Goal: Information Seeking & Learning: Learn about a topic

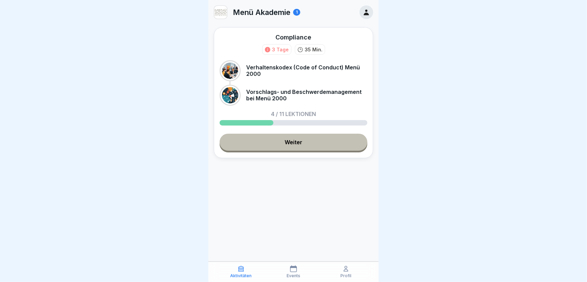
click at [300, 145] on link "Weiter" at bounding box center [294, 142] width 148 height 17
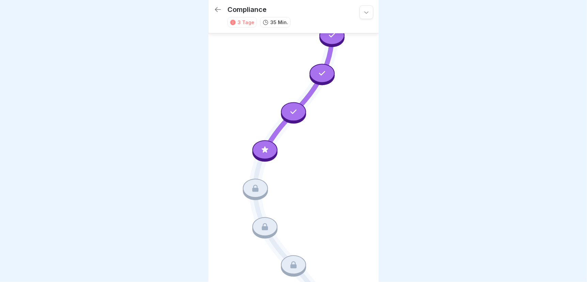
scroll to position [85, 0]
click at [262, 144] on div at bounding box center [264, 148] width 25 height 19
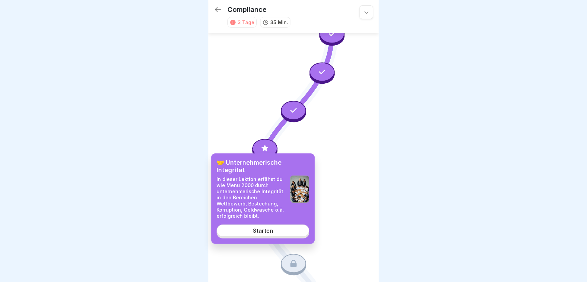
click at [258, 233] on div "Starten" at bounding box center [263, 231] width 20 height 6
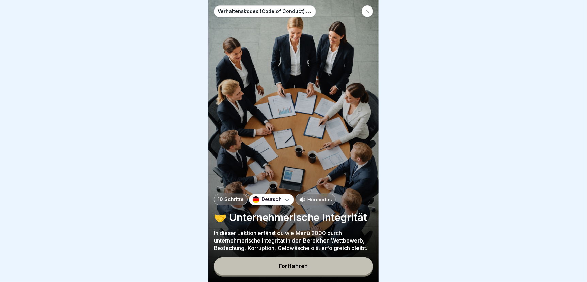
click at [253, 269] on button "Fortfahren" at bounding box center [293, 266] width 159 height 18
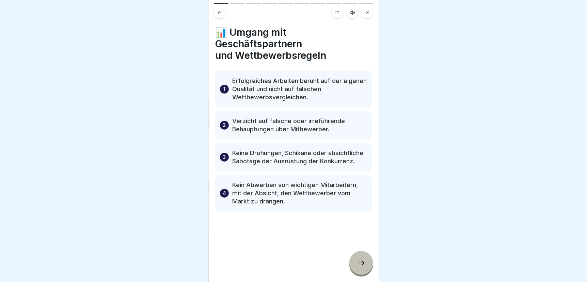
click at [360, 263] on icon at bounding box center [361, 263] width 8 height 8
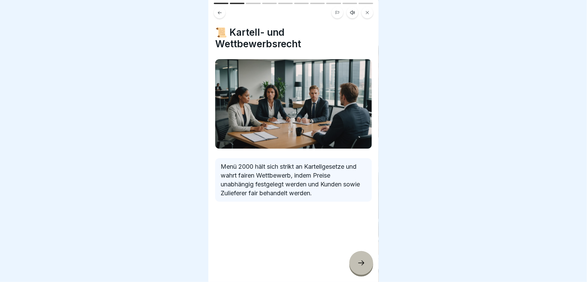
click at [360, 267] on icon at bounding box center [361, 263] width 8 height 8
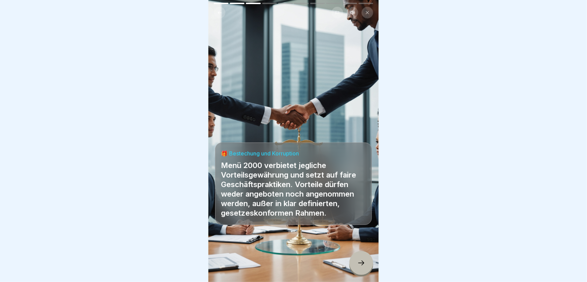
click at [360, 267] on icon at bounding box center [361, 263] width 8 height 8
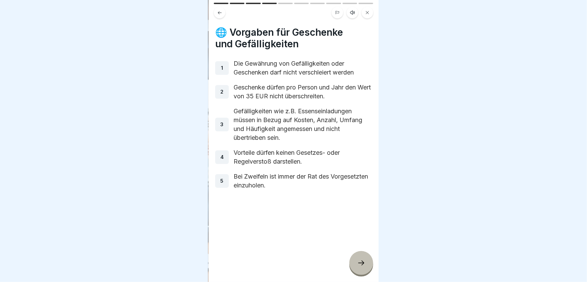
click at [360, 267] on icon at bounding box center [361, 263] width 8 height 8
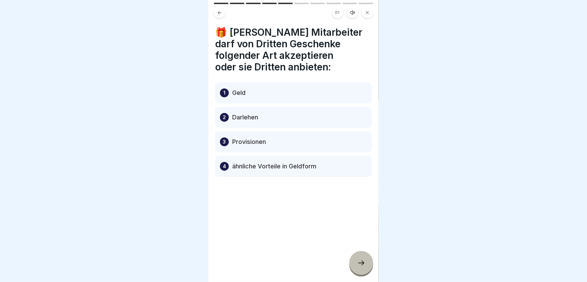
click at [360, 267] on icon at bounding box center [361, 263] width 8 height 8
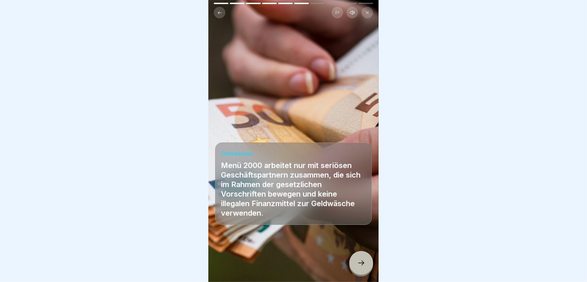
click at [360, 267] on icon at bounding box center [361, 263] width 8 height 8
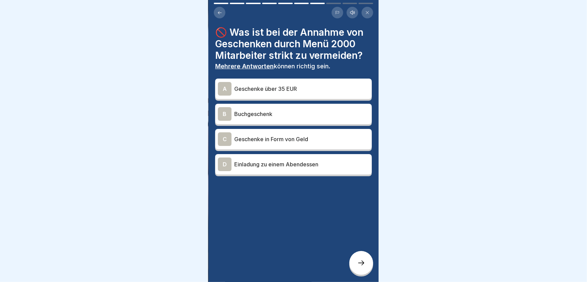
click at [261, 85] on p "Geschenke über 35 EUR" at bounding box center [301, 89] width 135 height 8
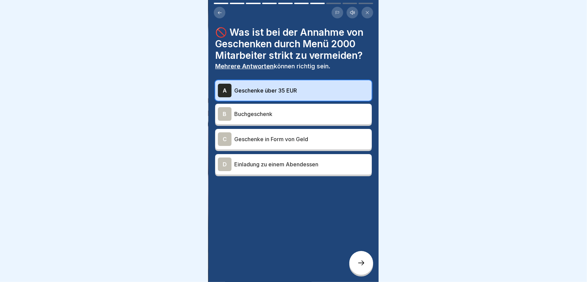
click at [218, 11] on icon at bounding box center [219, 12] width 5 height 5
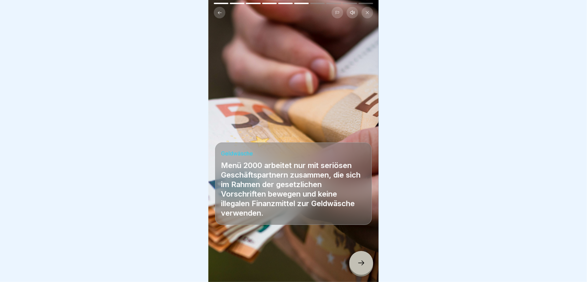
click at [218, 11] on icon at bounding box center [219, 12] width 5 height 5
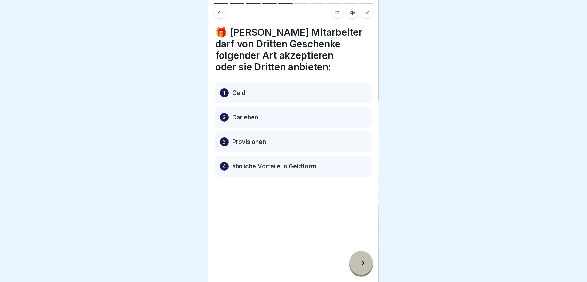
click at [218, 11] on icon at bounding box center [219, 12] width 5 height 5
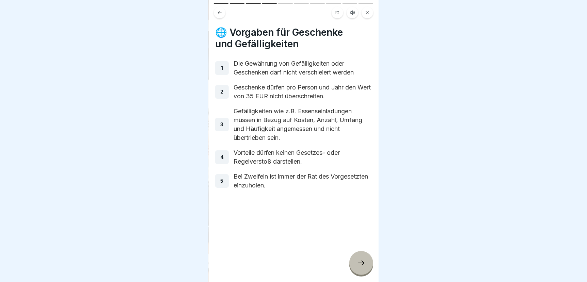
click at [360, 262] on icon at bounding box center [361, 263] width 8 height 8
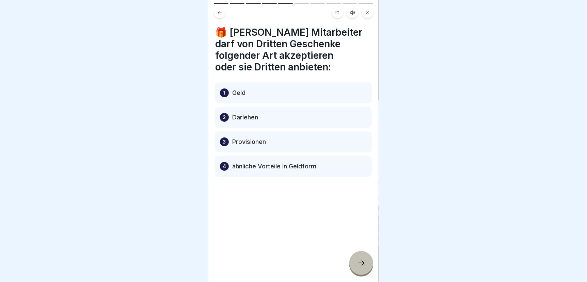
click at [360, 262] on icon at bounding box center [361, 263] width 8 height 8
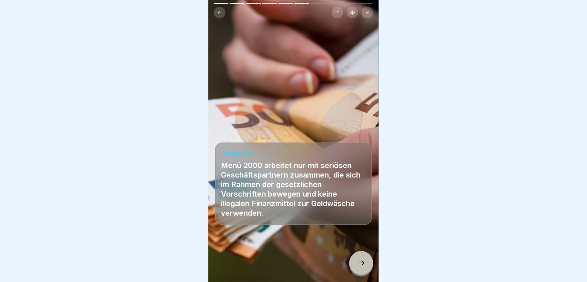
click at [360, 262] on icon at bounding box center [361, 263] width 8 height 8
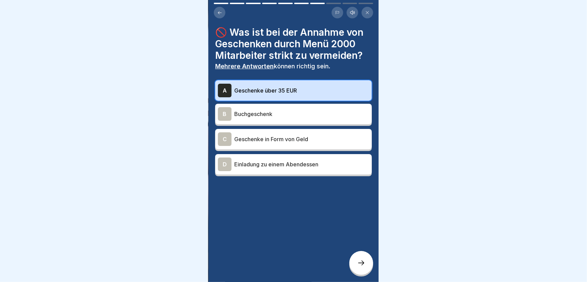
click at [262, 160] on p "Einladung zu einem Abendessen" at bounding box center [301, 164] width 135 height 8
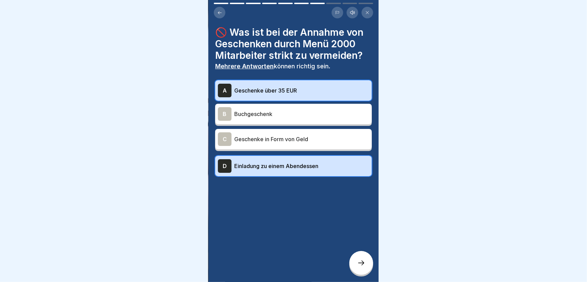
click at [361, 267] on icon at bounding box center [361, 263] width 8 height 8
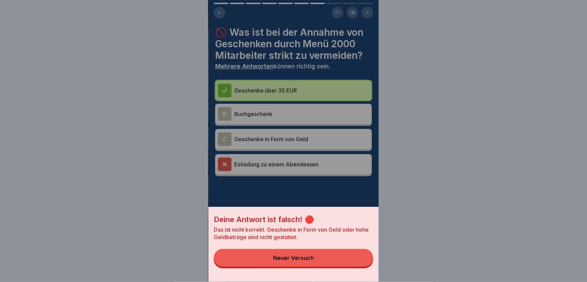
click at [344, 267] on button "Neuer Versuch" at bounding box center [293, 258] width 159 height 18
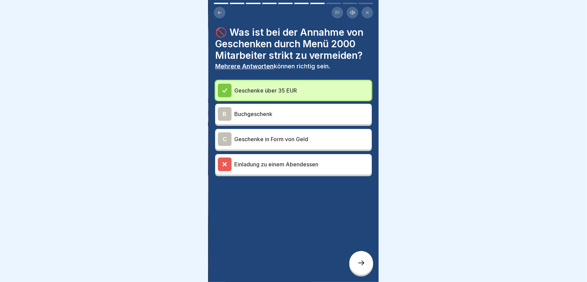
click at [287, 137] on p "Geschenke in Form von Geld" at bounding box center [301, 139] width 135 height 8
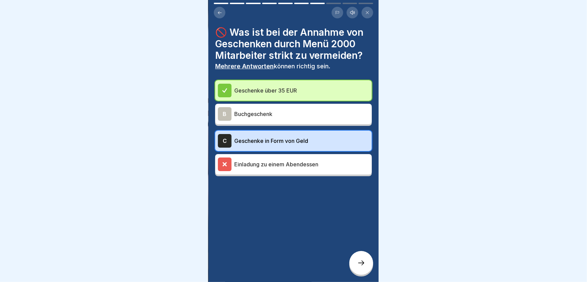
click at [361, 264] on icon at bounding box center [361, 263] width 8 height 8
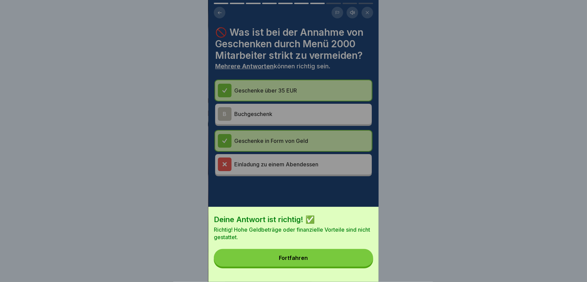
click at [330, 262] on button "Fortfahren" at bounding box center [293, 258] width 159 height 18
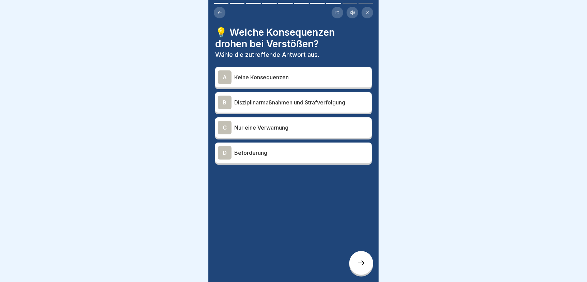
click at [271, 100] on p "Disziplinarmaßnahmen und Strafverfolgung" at bounding box center [301, 102] width 135 height 8
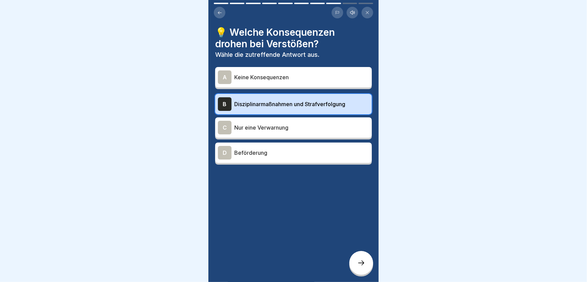
click at [360, 270] on div at bounding box center [361, 263] width 24 height 24
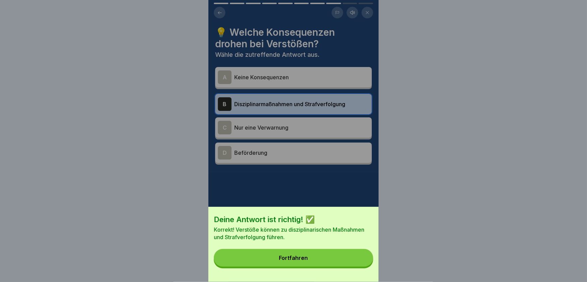
click at [357, 267] on button "Fortfahren" at bounding box center [293, 258] width 159 height 18
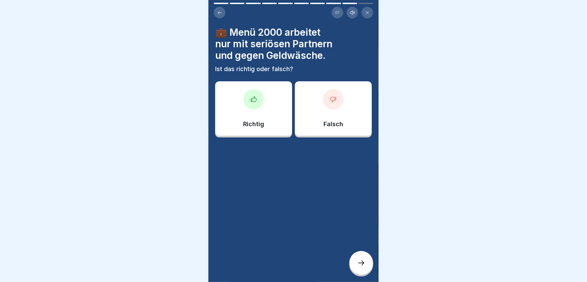
click at [251, 116] on div "Richtig" at bounding box center [253, 108] width 77 height 54
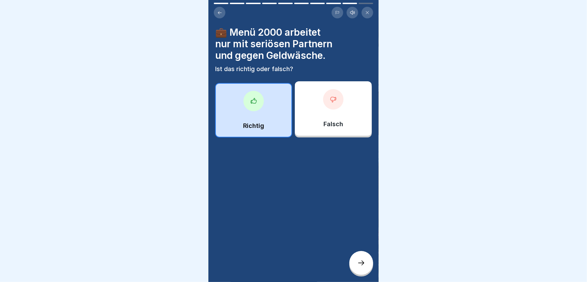
click at [360, 267] on icon at bounding box center [361, 263] width 8 height 8
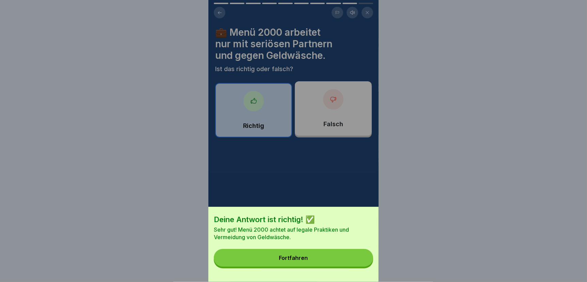
click at [348, 260] on button "Fortfahren" at bounding box center [293, 258] width 159 height 18
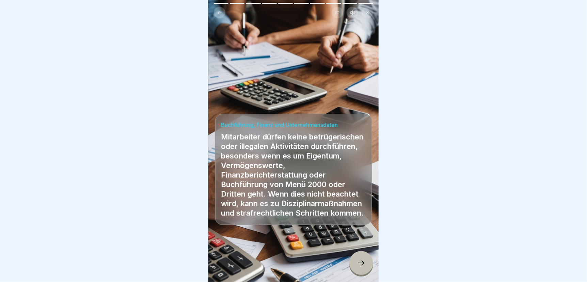
click at [357, 266] on icon at bounding box center [361, 263] width 8 height 8
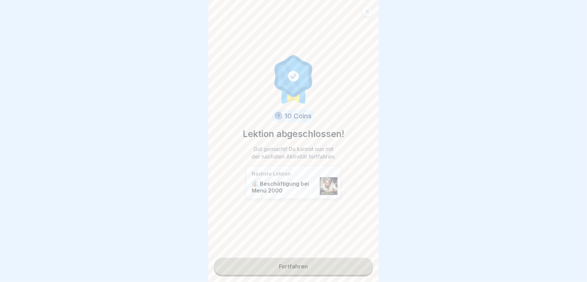
click at [339, 267] on link "Fortfahren" at bounding box center [293, 266] width 159 height 17
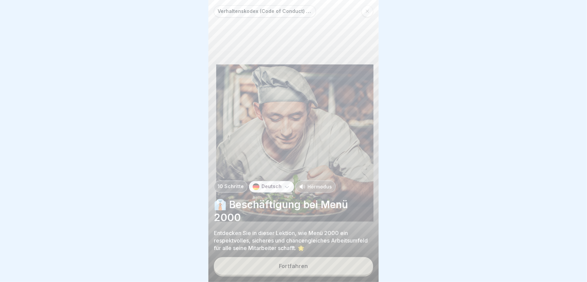
click at [294, 269] on div "Fortfahren" at bounding box center [293, 266] width 29 height 6
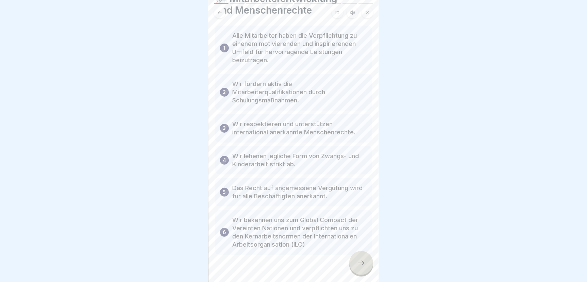
scroll to position [47, 0]
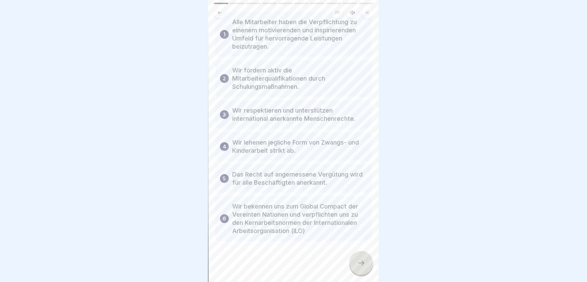
click at [360, 262] on icon at bounding box center [361, 263] width 8 height 8
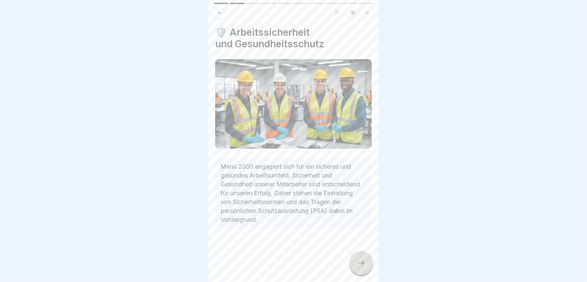
click at [363, 267] on icon at bounding box center [361, 263] width 8 height 8
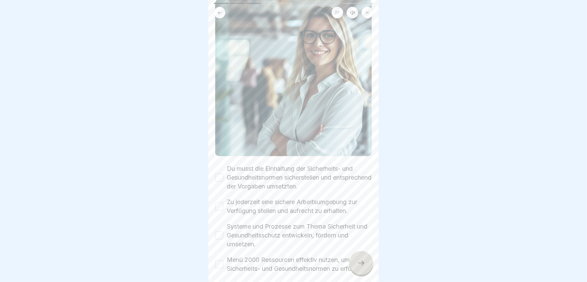
scroll to position [102, 0]
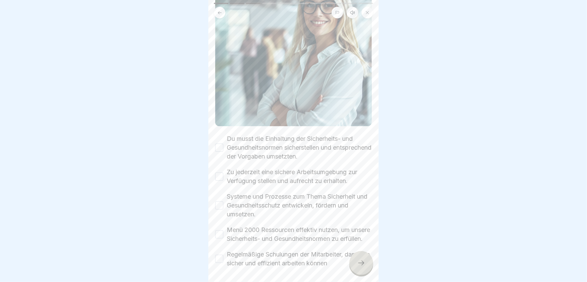
click at [217, 144] on button "Du musst die Einhaltung der Sicherheits- und Gesundheitsnormen sicherstellen un…" at bounding box center [219, 148] width 8 height 8
click at [218, 173] on button "Zu jederzeit eine sichere Arbeitsumgebung zur Verfügung stellen und aufrecht zu…" at bounding box center [219, 177] width 8 height 8
click at [218, 199] on div "Systeme und Prozesse zum Thema Sicherheit und Gesundheitsschutz entwickeln, för…" at bounding box center [293, 205] width 157 height 27
click at [218, 231] on button "Menü 2000 Ressourcen effektiv nutzen, um unsere Sicherheits- und Gesundheitsnor…" at bounding box center [219, 235] width 8 height 8
click at [218, 256] on button "Regelmäßige Schulungen der Mitarbeiter, damit sie sicher und effizient arbeiten…" at bounding box center [219, 259] width 8 height 8
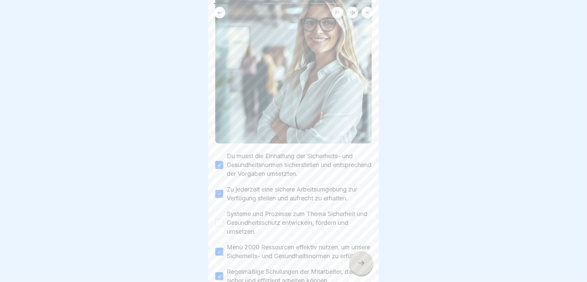
scroll to position [132, 0]
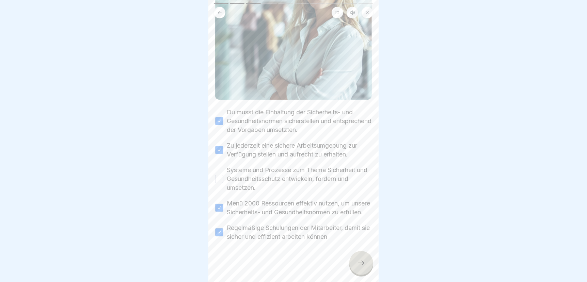
click at [362, 262] on icon at bounding box center [361, 263] width 8 height 8
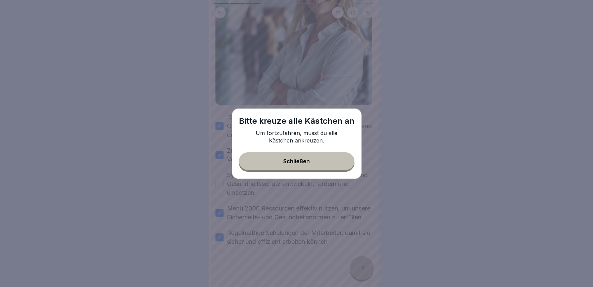
drag, startPoint x: 282, startPoint y: 162, endPoint x: 270, endPoint y: 164, distance: 11.4
click at [280, 163] on button "Schließen" at bounding box center [296, 162] width 115 height 18
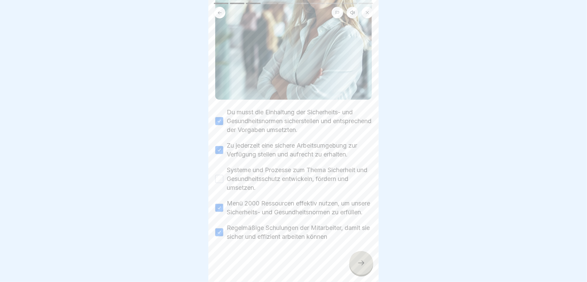
click at [217, 175] on button "Systeme und Prozesse zum Thema Sicherheit und Gesundheitsschutz entwickeln, för…" at bounding box center [219, 179] width 8 height 8
click at [363, 272] on div at bounding box center [361, 263] width 24 height 24
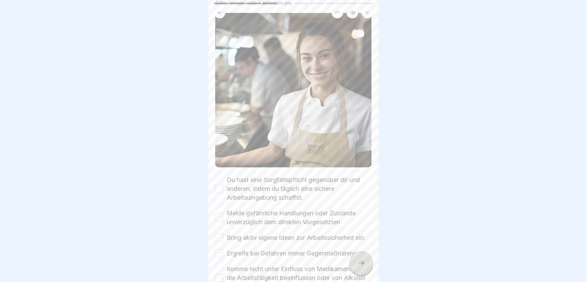
scroll to position [68, 0]
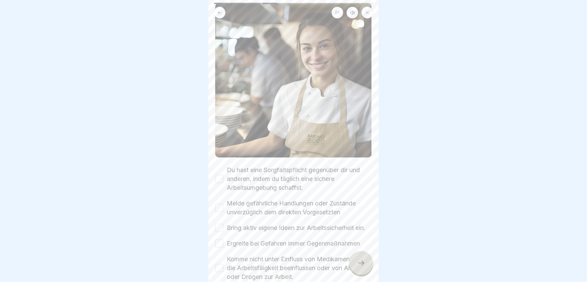
click at [219, 175] on button "Du hast eine Sorgfaltspflicht gegenüber dir und anderen, indem du täglich eine …" at bounding box center [219, 179] width 8 height 8
click at [220, 204] on button "Melde gefährliche Handlungen oder Zustände unverzüglich dem direkten Vorgesetzt…" at bounding box center [219, 208] width 8 height 8
click at [219, 226] on button "Bring aktiv eigene Ideen zur Arbeitssicherheit ein." at bounding box center [219, 228] width 8 height 8
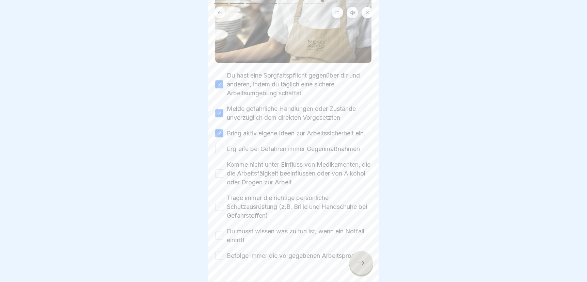
scroll to position [170, 0]
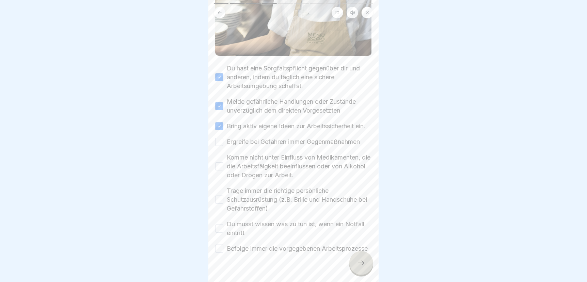
click at [219, 143] on button "Ergreife bei Gefahren immer Gegenmaßnahmen" at bounding box center [219, 142] width 8 height 8
click at [218, 171] on button "Komme nicht unter Einfluss von Medikamenten, die die Arbeitsfäigkeit beeinfluss…" at bounding box center [219, 166] width 8 height 8
click at [218, 202] on button "Trage immer die richtige persönliche Schutzausrüstung (z.B. Brille und Handschu…" at bounding box center [219, 200] width 8 height 8
click at [219, 233] on button "Du musst wissen was zu tun ist, wenn ein Notfall eintritt" at bounding box center [219, 229] width 8 height 8
click at [217, 253] on button "Befolge immer die vorgegebenen Arbeitsprozesse" at bounding box center [219, 249] width 8 height 8
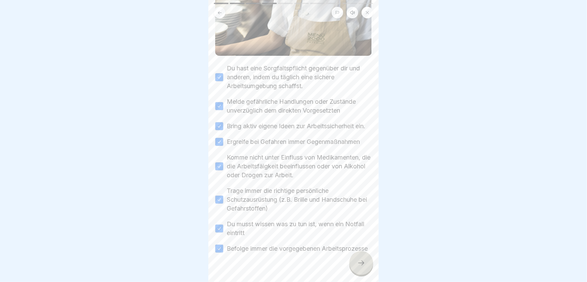
click at [360, 267] on icon at bounding box center [361, 263] width 8 height 8
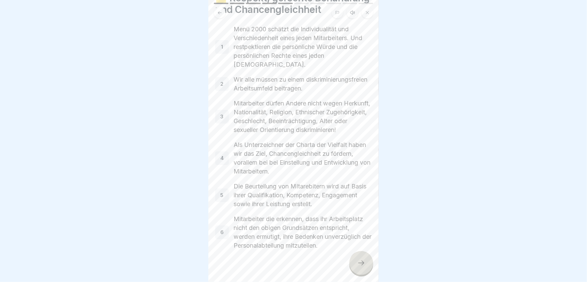
scroll to position [68, 0]
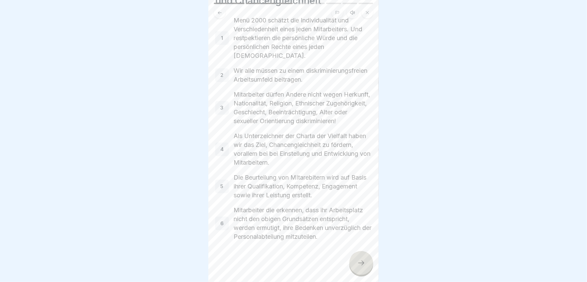
click at [357, 269] on div at bounding box center [361, 263] width 24 height 24
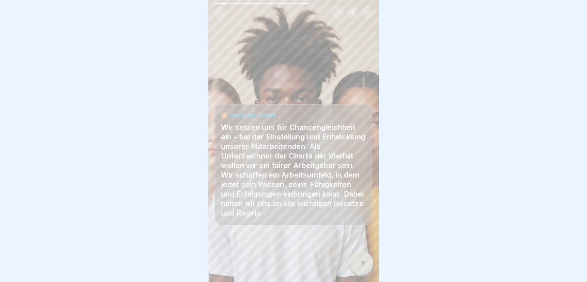
scroll to position [5, 0]
click at [366, 263] on div at bounding box center [361, 263] width 24 height 24
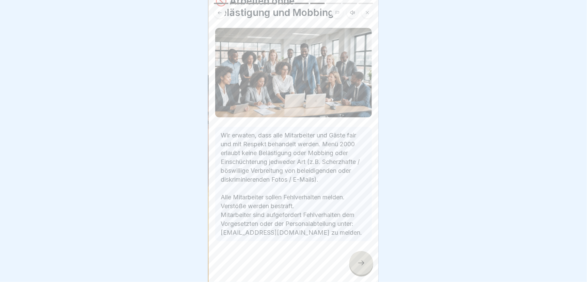
scroll to position [37, 0]
click at [361, 265] on icon at bounding box center [361, 263] width 8 height 8
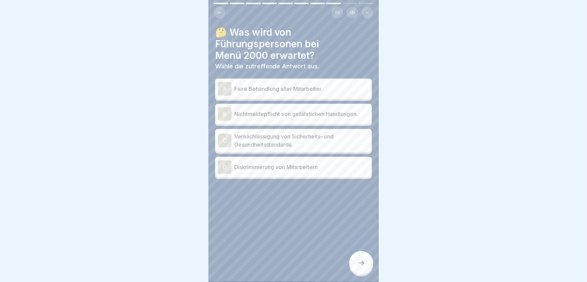
click at [273, 85] on p "Faire Behandlung aller Mitarbeiter." at bounding box center [301, 89] width 135 height 8
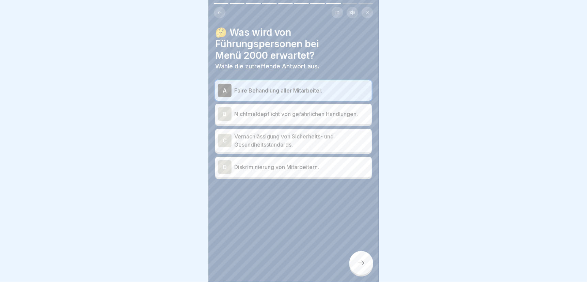
click at [360, 266] on icon at bounding box center [361, 263] width 8 height 8
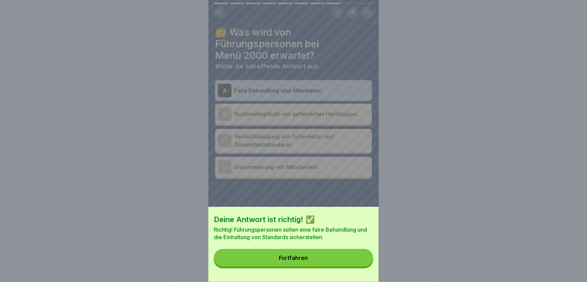
click at [358, 266] on button "Fortfahren" at bounding box center [293, 258] width 159 height 18
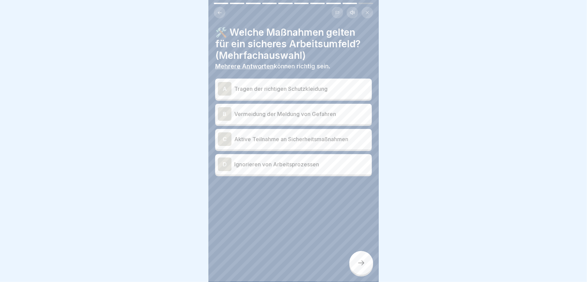
click at [275, 85] on p "Tragen der richtigen Schutzkleidung" at bounding box center [301, 89] width 135 height 8
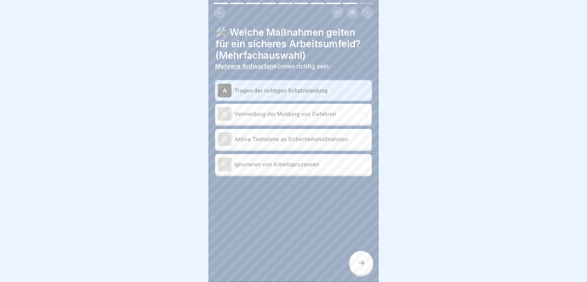
click at [263, 136] on p "Aktive Teilnahme an Sicherheitsmaßnahmen" at bounding box center [301, 139] width 135 height 8
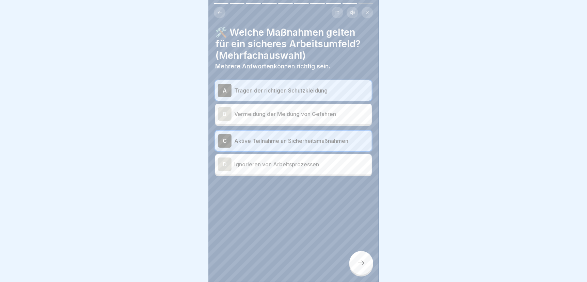
click at [360, 266] on icon at bounding box center [361, 263] width 8 height 8
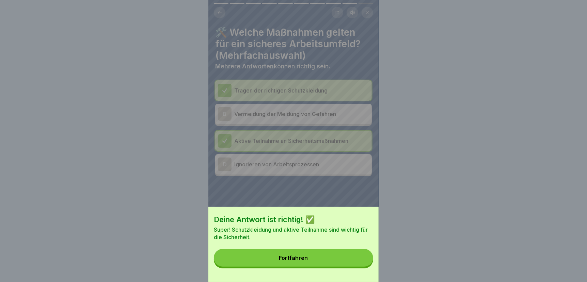
click at [359, 266] on button "Fortfahren" at bounding box center [293, 258] width 159 height 18
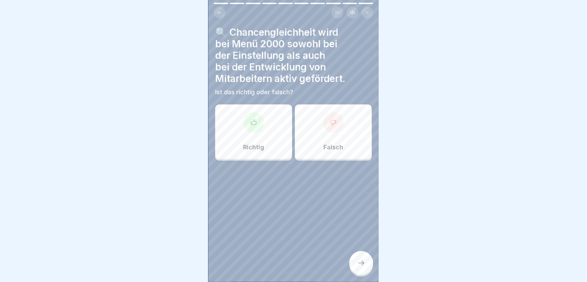
click at [249, 129] on div "Richtig" at bounding box center [253, 132] width 77 height 54
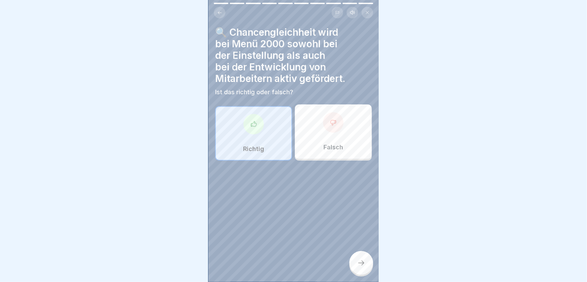
click at [364, 264] on icon at bounding box center [361, 263] width 8 height 8
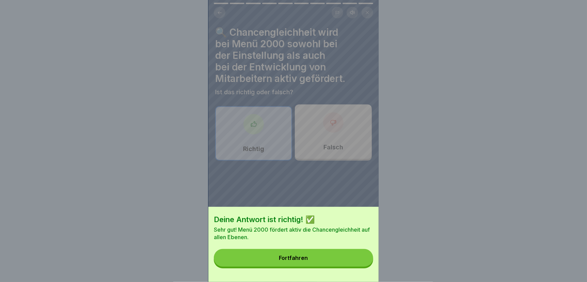
click at [349, 262] on button "Fortfahren" at bounding box center [293, 258] width 159 height 18
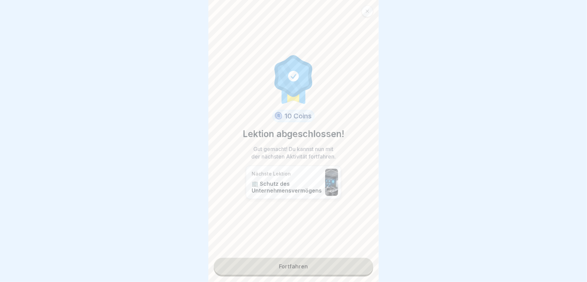
click at [277, 263] on link "Fortfahren" at bounding box center [293, 266] width 159 height 17
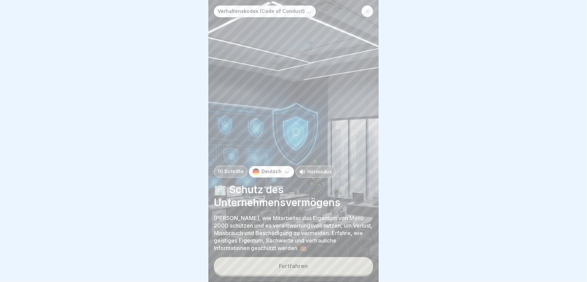
click at [272, 260] on button "Fortfahren" at bounding box center [293, 266] width 159 height 18
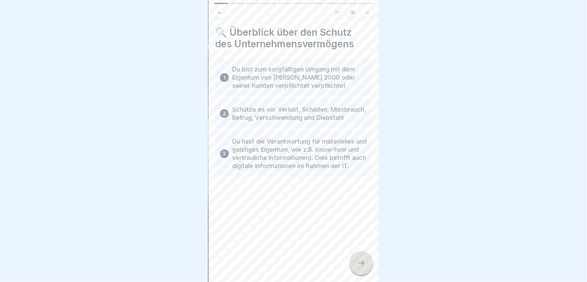
click at [358, 268] on div at bounding box center [361, 263] width 24 height 24
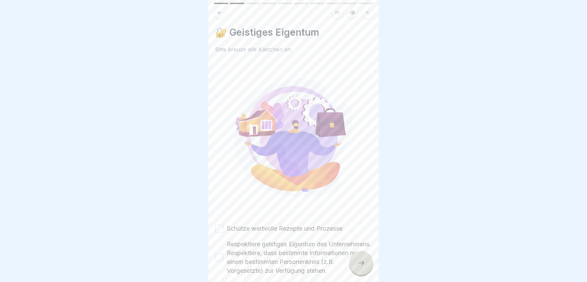
click at [218, 225] on button "Schütze wertvolle Rezepte und Prozesse" at bounding box center [219, 229] width 8 height 8
click at [219, 254] on button "Respektiere geistiges Eigentum des Unternehmens. Respektiere, dass bestimmte In…" at bounding box center [219, 258] width 8 height 8
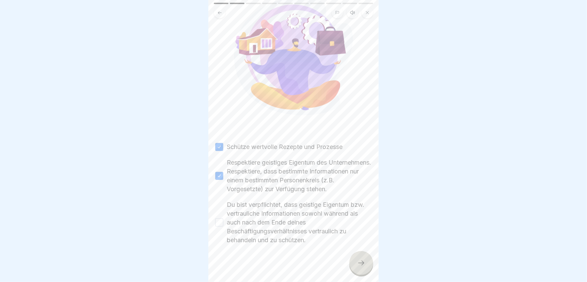
scroll to position [89, 0]
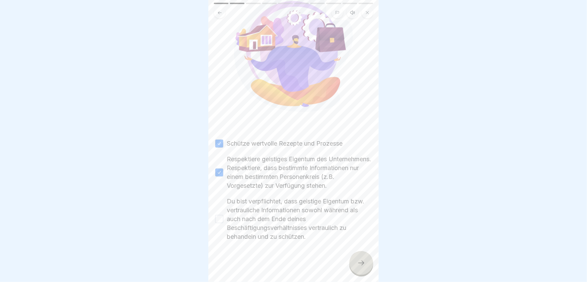
click at [217, 215] on button "Du bist verpflichtet, dass geistige Eigentum bzw. vertrauliche Informationen so…" at bounding box center [219, 219] width 8 height 8
click at [358, 262] on icon at bounding box center [361, 263] width 8 height 8
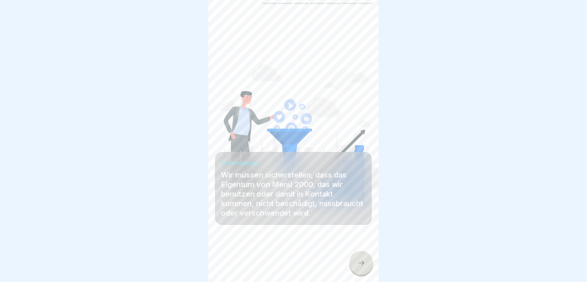
click at [361, 265] on icon at bounding box center [361, 263] width 8 height 8
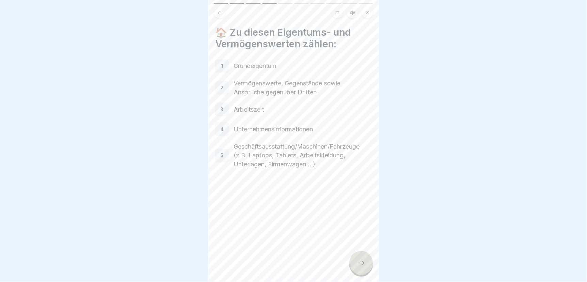
click at [357, 263] on icon at bounding box center [361, 263] width 8 height 8
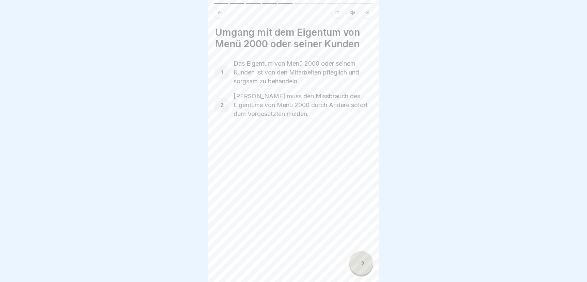
click at [359, 264] on icon at bounding box center [361, 263] width 8 height 8
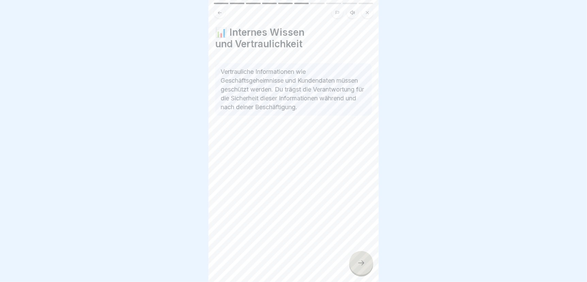
click at [359, 264] on icon at bounding box center [361, 263] width 8 height 8
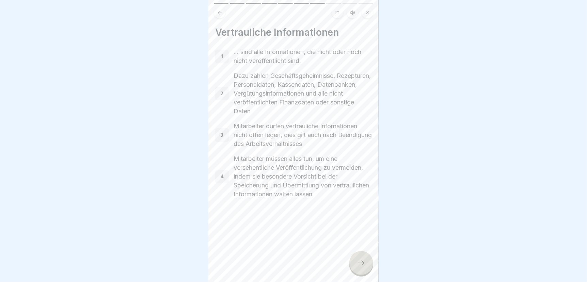
click at [360, 265] on icon at bounding box center [361, 263] width 8 height 8
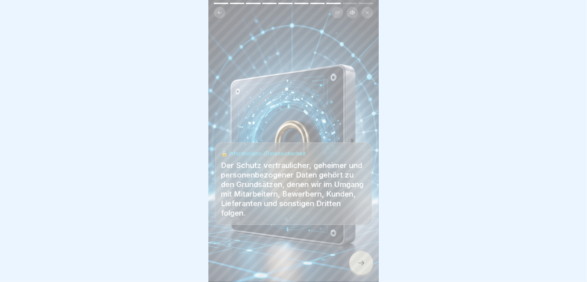
click at [360, 265] on icon at bounding box center [361, 263] width 8 height 8
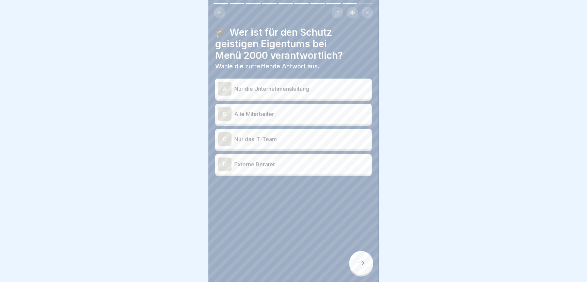
click at [253, 110] on p "Alle Mitarbeiter" at bounding box center [301, 114] width 135 height 8
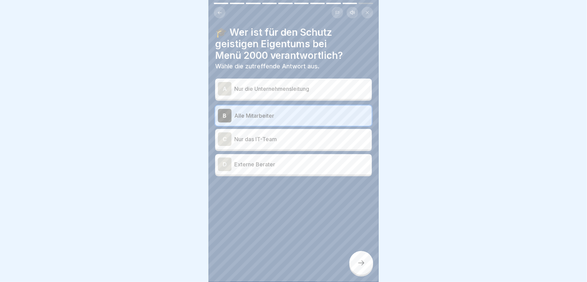
click at [363, 264] on icon at bounding box center [361, 263] width 6 height 5
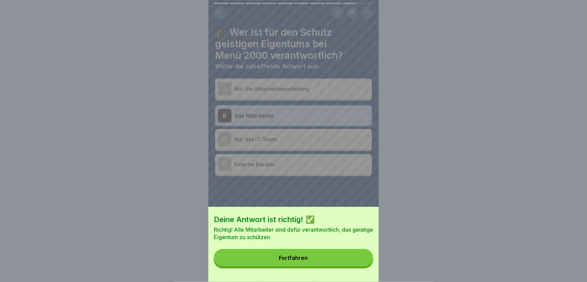
click at [363, 264] on button "Fortfahren" at bounding box center [293, 258] width 159 height 18
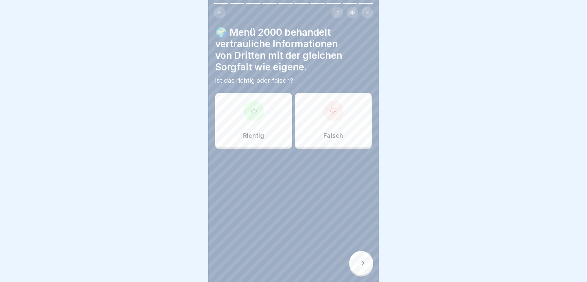
click at [247, 120] on div "Richtig" at bounding box center [253, 120] width 77 height 54
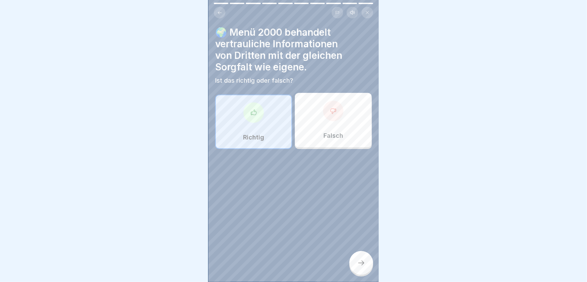
click at [363, 264] on icon at bounding box center [361, 263] width 8 height 8
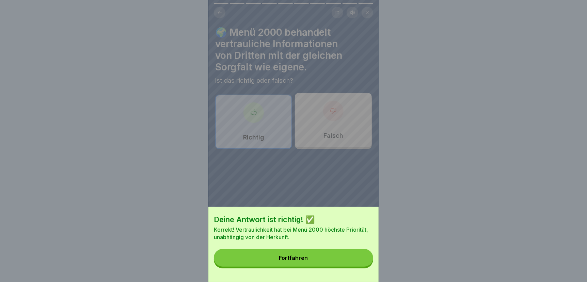
click at [363, 264] on button "Fortfahren" at bounding box center [293, 258] width 159 height 18
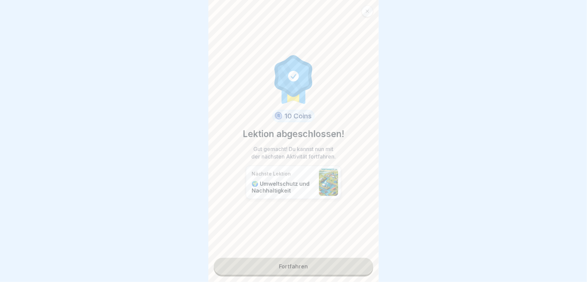
click at [351, 263] on link "Fortfahren" at bounding box center [293, 266] width 159 height 17
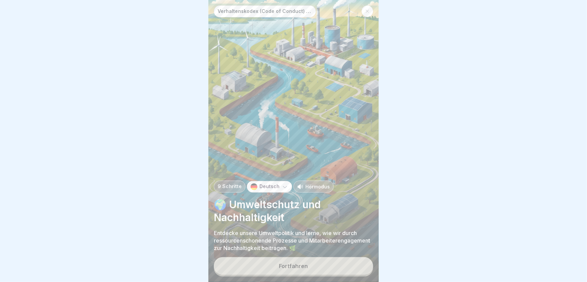
click at [283, 267] on div "Fortfahren" at bounding box center [293, 266] width 29 height 6
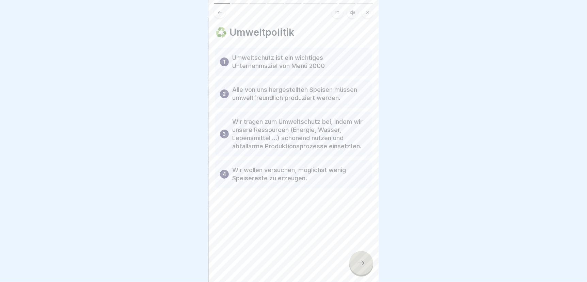
click at [366, 265] on div at bounding box center [361, 263] width 24 height 24
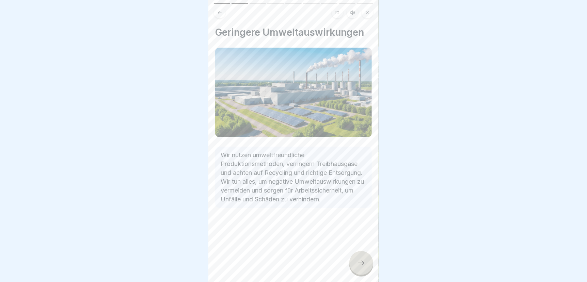
click at [350, 263] on div at bounding box center [361, 263] width 24 height 24
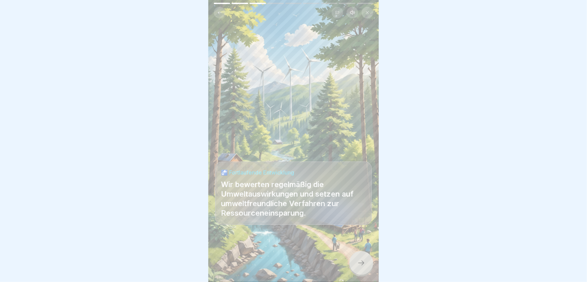
click at [360, 264] on icon at bounding box center [361, 263] width 8 height 8
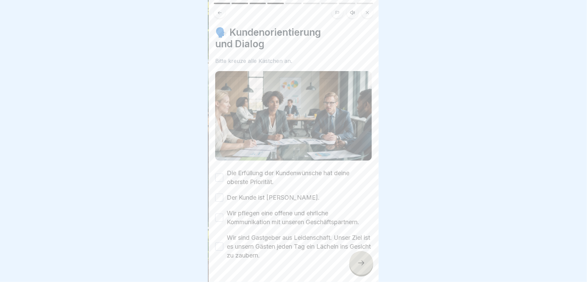
click at [215, 169] on div "🗣️ Kundenorientierung und Dialog Bitte kreuze alle Kästchen an. Die Erfüllung d…" at bounding box center [293, 141] width 170 height 282
click at [218, 174] on button "Die Erfüllung der Kundenwünsche hat deine oberste Priorität." at bounding box center [219, 178] width 8 height 8
click at [220, 194] on button "Der Kunde ist [PERSON_NAME]." at bounding box center [219, 198] width 8 height 8
click at [220, 214] on button "Wir pflegen eine offene und ehrliche Kommunikation mit unseren Geschäftspartner…" at bounding box center [219, 218] width 8 height 8
click at [215, 238] on div "🗣️ Kundenorientierung und Dialog Bitte kreuze alle Kästchen an. Die Erfüllung d…" at bounding box center [293, 141] width 170 height 282
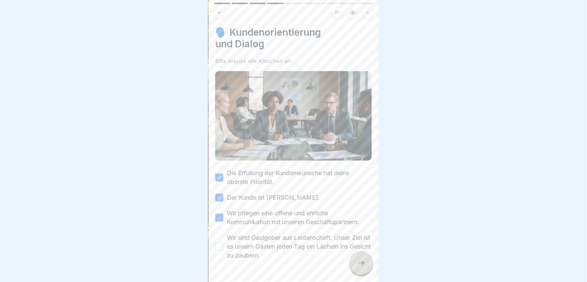
click at [218, 243] on button "Wir sind Gastgeber aus Leidenschaft. Unser Ziel ist es unsern Gästen jeden Tag …" at bounding box center [219, 247] width 8 height 8
click at [360, 265] on icon at bounding box center [361, 263] width 8 height 8
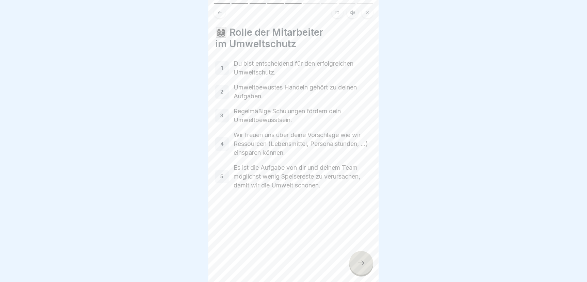
click at [362, 260] on icon at bounding box center [361, 263] width 8 height 8
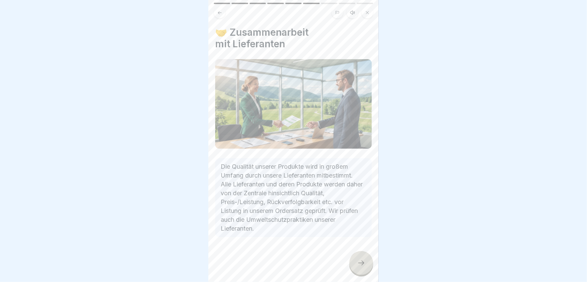
click at [359, 268] on div at bounding box center [361, 263] width 24 height 24
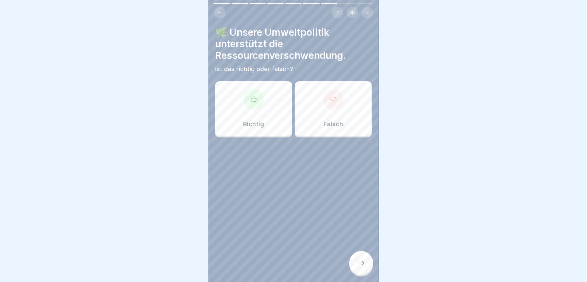
click at [328, 109] on div "Falsch" at bounding box center [333, 108] width 77 height 54
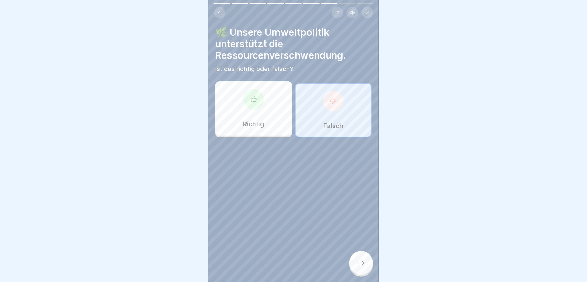
click at [360, 263] on icon at bounding box center [361, 263] width 8 height 8
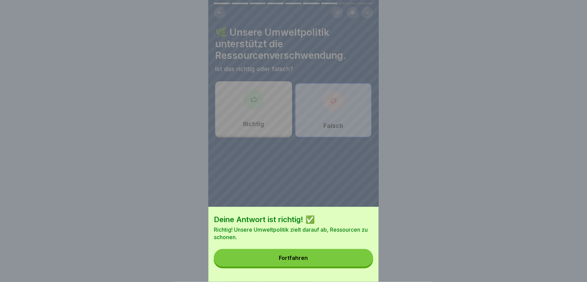
click at [359, 262] on button "Fortfahren" at bounding box center [293, 258] width 159 height 18
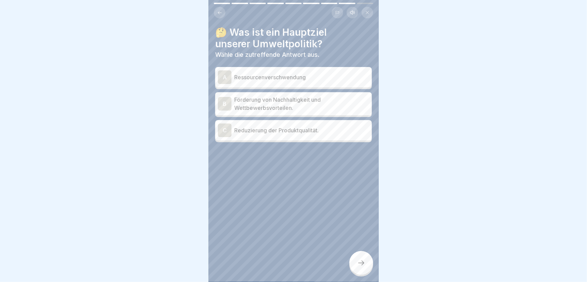
click at [263, 100] on p "Förderung von Nachhaltigkeit und Wettbewerbsvorteilen." at bounding box center [301, 104] width 135 height 16
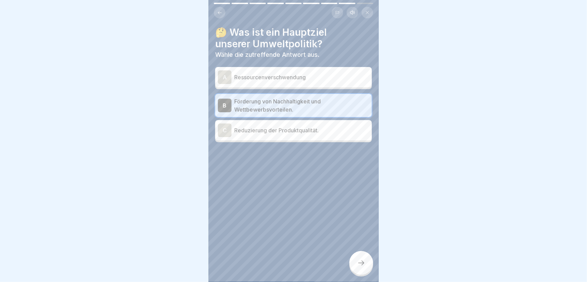
click at [362, 266] on icon at bounding box center [361, 263] width 8 height 8
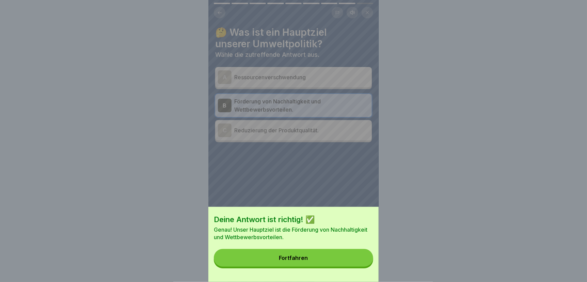
click at [362, 266] on button "Fortfahren" at bounding box center [293, 258] width 159 height 18
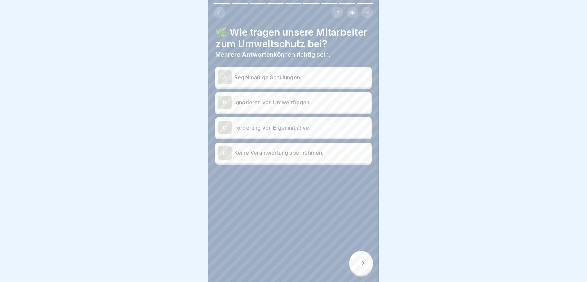
click at [280, 81] on p "Regelmäßige Schulungen." at bounding box center [301, 77] width 135 height 8
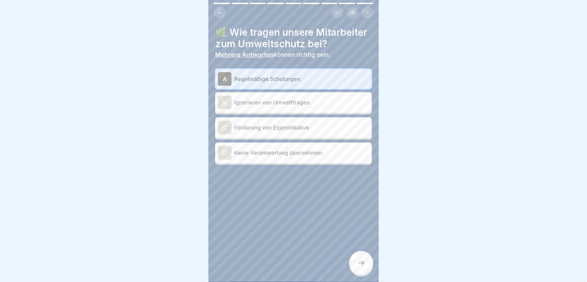
click at [257, 132] on p "Förderung von Eigeninitiative." at bounding box center [301, 128] width 135 height 8
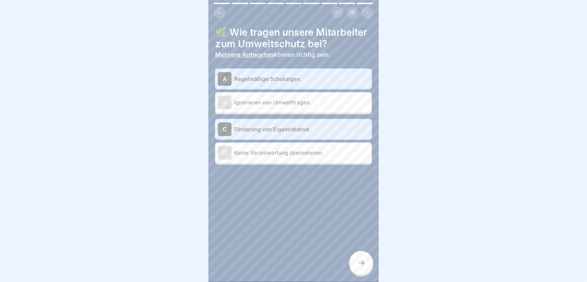
click at [362, 268] on div at bounding box center [361, 263] width 24 height 24
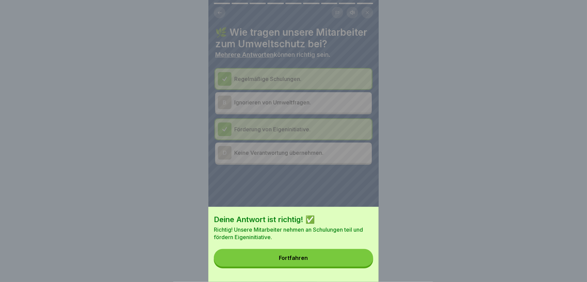
click at [358, 267] on button "Fortfahren" at bounding box center [293, 258] width 159 height 18
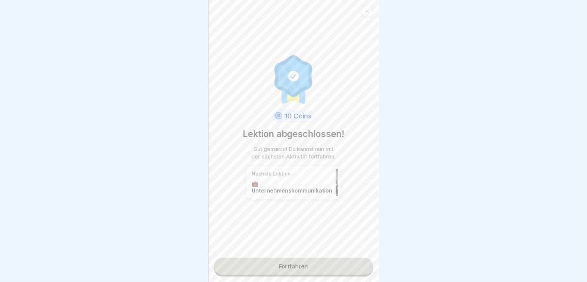
click at [350, 267] on link "Fortfahren" at bounding box center [293, 266] width 159 height 17
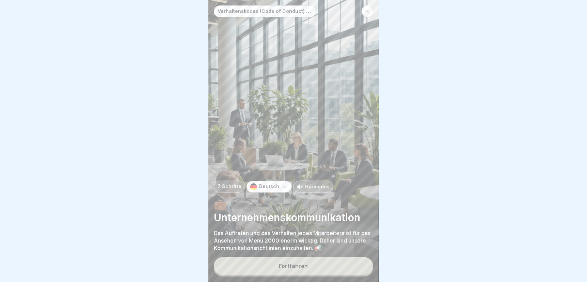
click at [267, 267] on button "Fortfahren" at bounding box center [293, 266] width 159 height 18
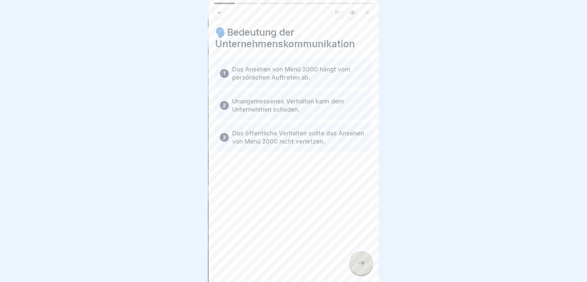
click at [358, 265] on icon at bounding box center [361, 263] width 8 height 8
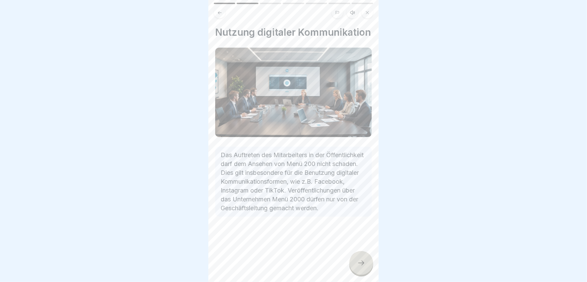
click at [361, 266] on icon at bounding box center [361, 263] width 8 height 8
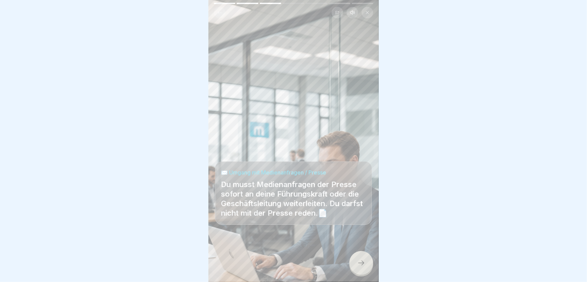
click at [361, 266] on icon at bounding box center [361, 263] width 8 height 8
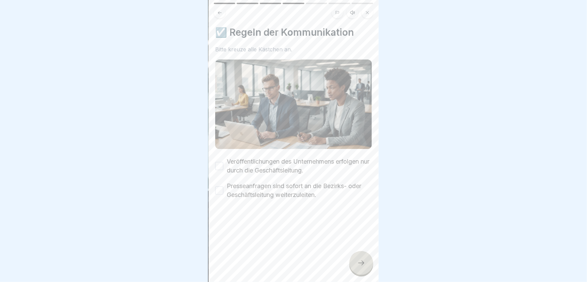
click at [219, 162] on button "Veröffentlichungen des Unternehmens erfolgen nur durch die Geschäftsleitung." at bounding box center [219, 166] width 8 height 8
click at [221, 187] on button "Presseanfragen sind sofort an die Bezirks- oder Geschäftsleitung weiterzuleiten." at bounding box center [219, 191] width 8 height 8
click at [366, 264] on div at bounding box center [361, 263] width 24 height 24
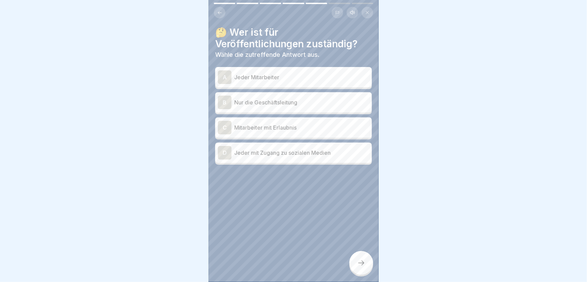
click at [266, 98] on p "Nur die Geschäftsleitung" at bounding box center [301, 102] width 135 height 8
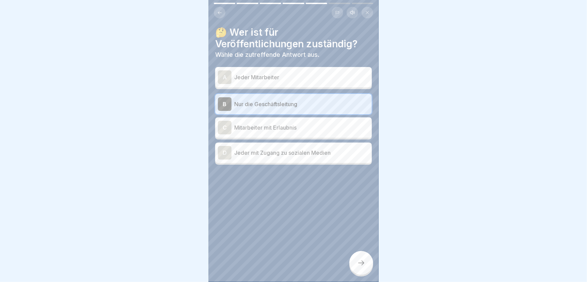
click at [357, 258] on div at bounding box center [361, 263] width 24 height 24
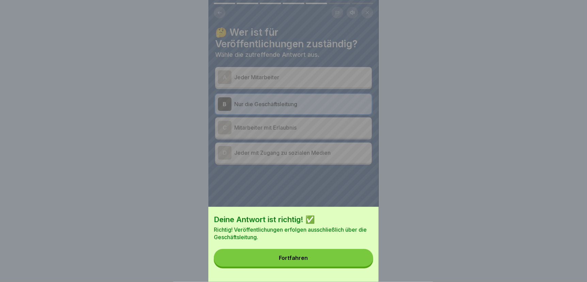
click at [355, 258] on button "Fortfahren" at bounding box center [293, 258] width 159 height 18
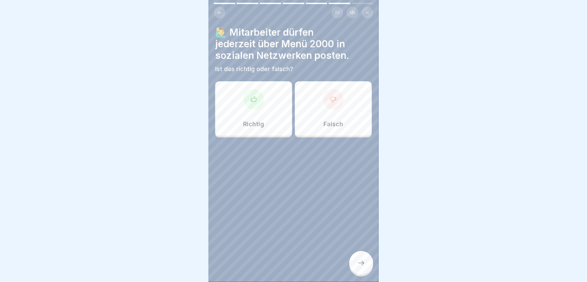
click at [340, 109] on div "Falsch" at bounding box center [333, 108] width 77 height 54
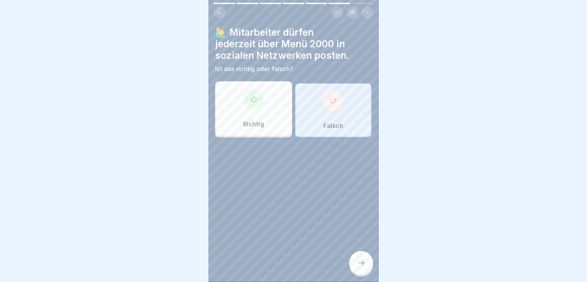
click at [357, 263] on icon at bounding box center [361, 263] width 8 height 8
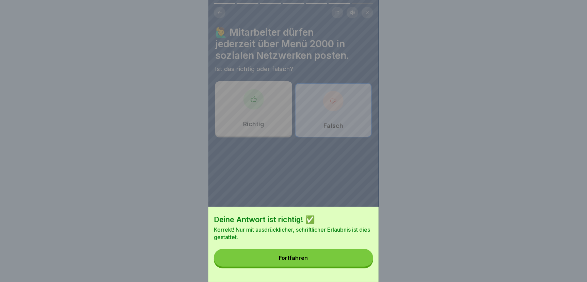
click at [357, 263] on button "Fortfahren" at bounding box center [293, 258] width 159 height 18
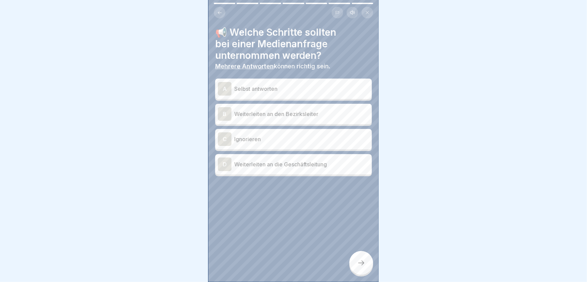
click at [291, 110] on p "Weiterleiten an den Bezirksleiter" at bounding box center [301, 114] width 135 height 8
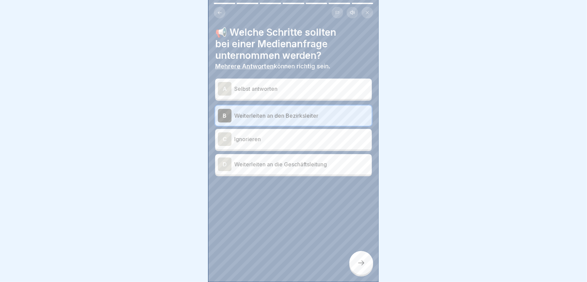
click at [287, 160] on p "Weiterleiten an die Geschäftsleitung" at bounding box center [301, 164] width 135 height 8
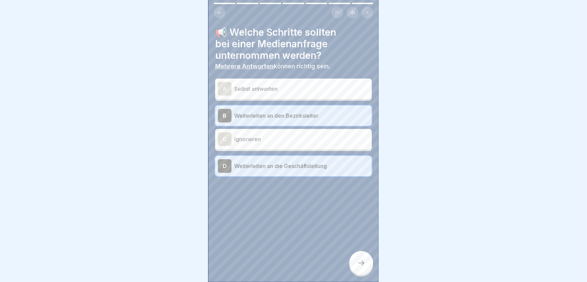
click at [358, 264] on icon at bounding box center [361, 263] width 8 height 8
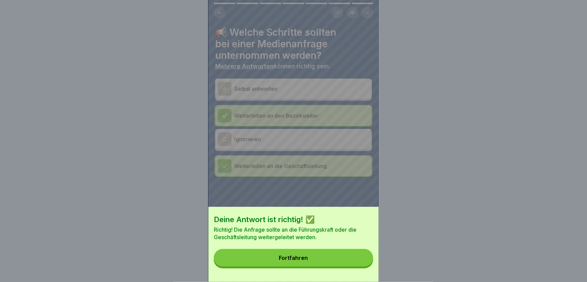
click at [358, 264] on button "Fortfahren" at bounding box center [293, 258] width 159 height 18
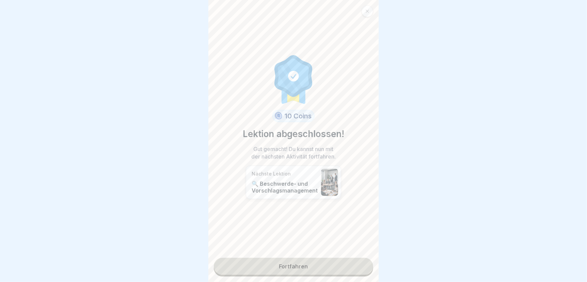
click at [356, 263] on link "Fortfahren" at bounding box center [293, 266] width 159 height 17
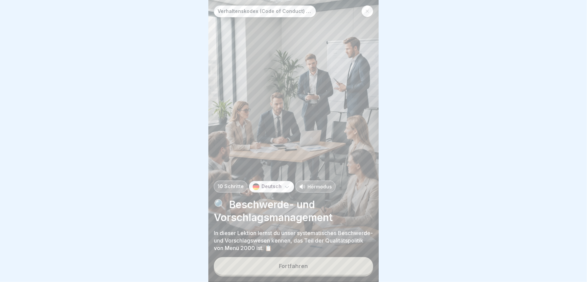
click at [310, 265] on button "Fortfahren" at bounding box center [293, 266] width 159 height 18
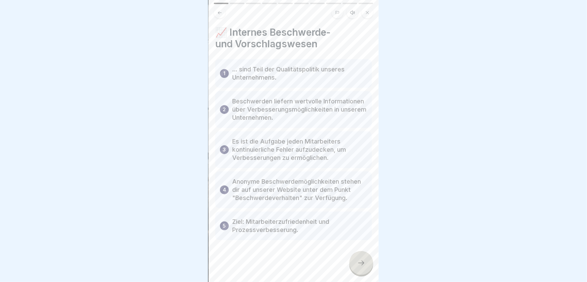
click at [355, 271] on div at bounding box center [361, 263] width 24 height 24
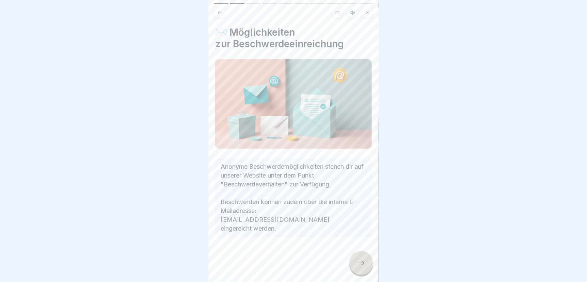
click at [363, 265] on icon at bounding box center [361, 263] width 8 height 8
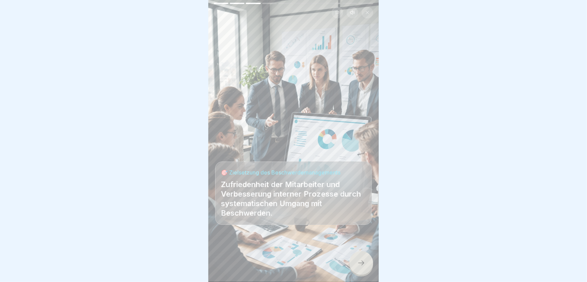
click at [363, 265] on icon at bounding box center [361, 263] width 8 height 8
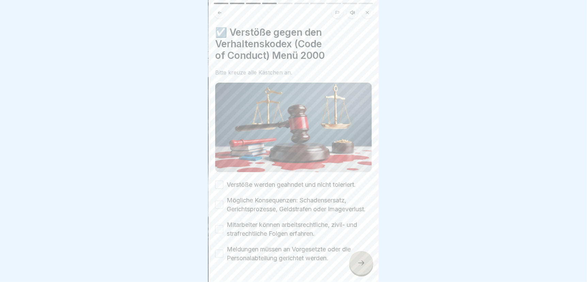
click at [218, 181] on button "Verstöße werden geahndet und nicht toleriert." at bounding box center [219, 185] width 8 height 8
click at [219, 202] on button "Mögliche Konsequenzen: Schadensersatz, Gerichtsprozesse, Geldstrafen oder Image…" at bounding box center [219, 205] width 8 height 8
click at [219, 231] on button "Mitarbeiter können arbeitsrechtliche, zivil- und strafrechtliche Folgen erfahre…" at bounding box center [219, 229] width 8 height 8
click at [218, 255] on button "Meldungen müssen an Vorgesetzte oder die Personalabteilung gerichtet werden." at bounding box center [219, 254] width 8 height 8
click at [362, 263] on icon at bounding box center [361, 263] width 8 height 8
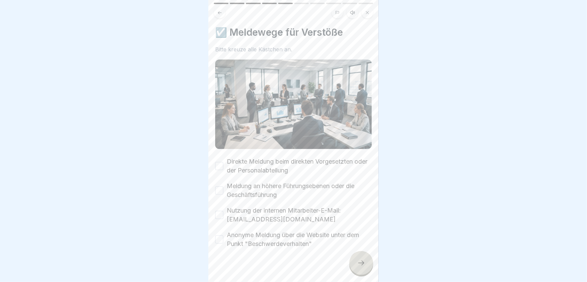
click at [218, 162] on button "Direkte Meldung beim direkten Vorgesetzten oder der Personalabteilung" at bounding box center [219, 166] width 8 height 8
click at [220, 187] on button "Meldung an höhere Führungsebenen oder die Geschäftsführung" at bounding box center [219, 191] width 8 height 8
click at [218, 211] on button "Nutzung der internen Mitarbeiter-E-Mail: [EMAIL_ADDRESS][DOMAIN_NAME]" at bounding box center [219, 215] width 8 height 8
click at [217, 236] on button "Anonyme Meldung über die Website unter dem Punkt "Beschwerdeverhalten"" at bounding box center [219, 240] width 8 height 8
click at [362, 264] on icon at bounding box center [361, 263] width 8 height 8
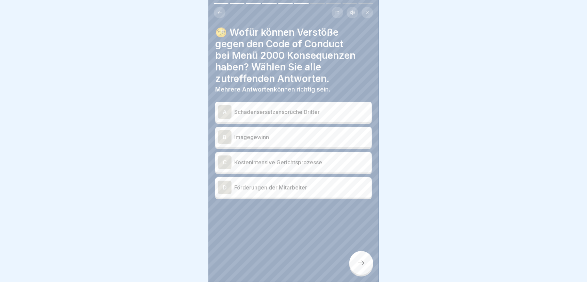
click at [306, 108] on p "Schadensersatzansprüche Dritter" at bounding box center [301, 112] width 135 height 8
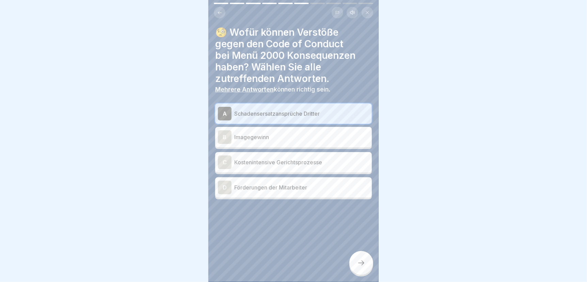
click at [291, 159] on p "Kostenintensive Gerichtsprozesse" at bounding box center [301, 162] width 135 height 8
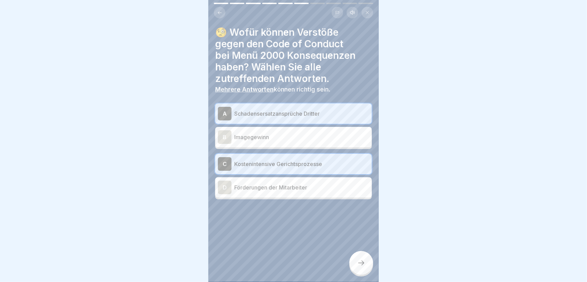
click at [358, 265] on icon at bounding box center [361, 263] width 8 height 8
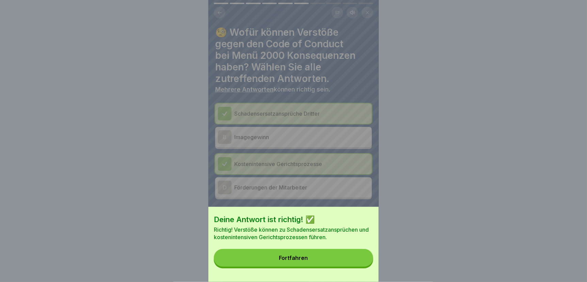
click at [359, 265] on button "Fortfahren" at bounding box center [293, 258] width 159 height 18
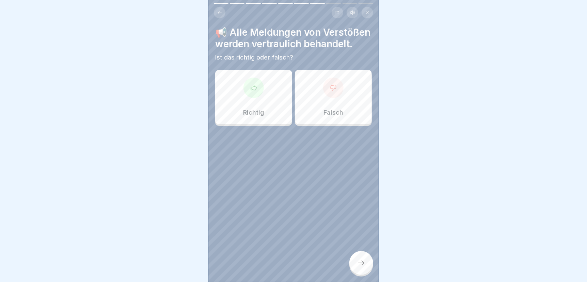
click at [242, 110] on div "Richtig" at bounding box center [253, 97] width 77 height 54
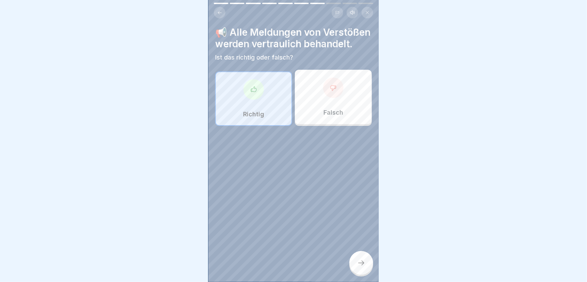
click at [362, 268] on div at bounding box center [361, 263] width 24 height 24
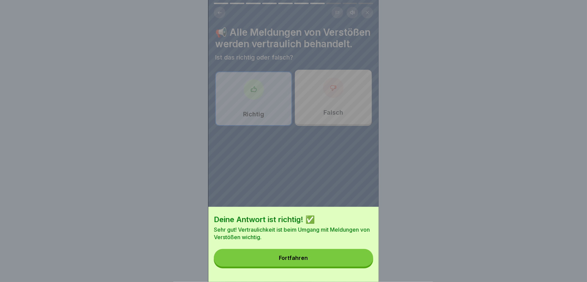
click at [361, 267] on button "Fortfahren" at bounding box center [293, 258] width 159 height 18
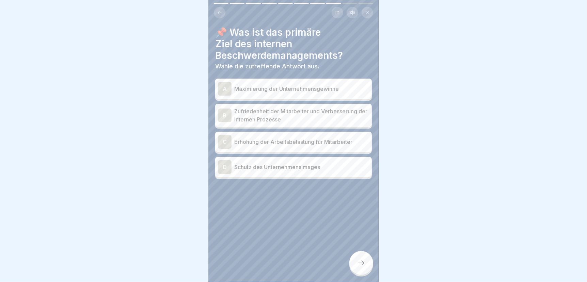
click at [296, 107] on p "Zufriedenheit der Mitarbeiter und Verbesserung der internen Prozesse" at bounding box center [301, 115] width 135 height 16
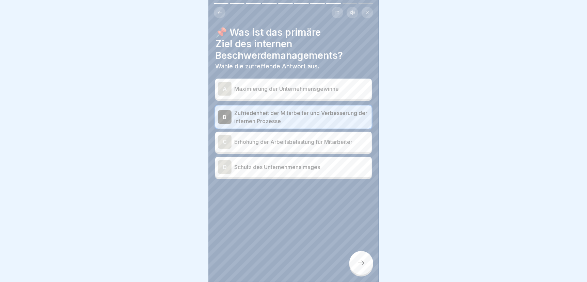
click at [283, 163] on p "Schutz des Unternehmensimages" at bounding box center [301, 167] width 135 height 8
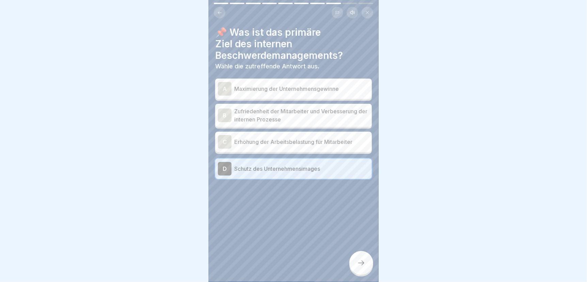
click at [304, 109] on p "Zufriedenheit der Mitarbeiter und Verbesserung der internen Prozesse" at bounding box center [301, 115] width 135 height 16
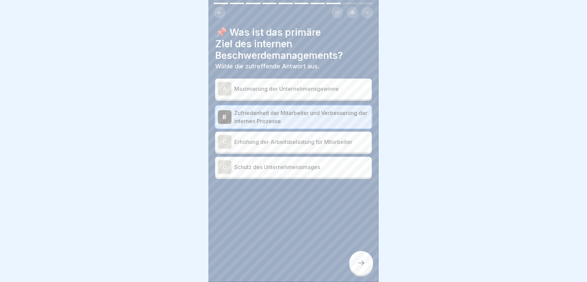
click at [363, 264] on icon at bounding box center [361, 263] width 8 height 8
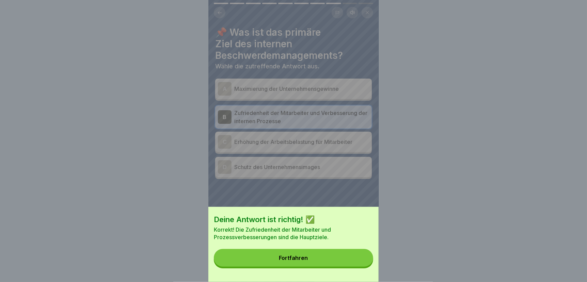
click at [363, 264] on button "Fortfahren" at bounding box center [293, 258] width 159 height 18
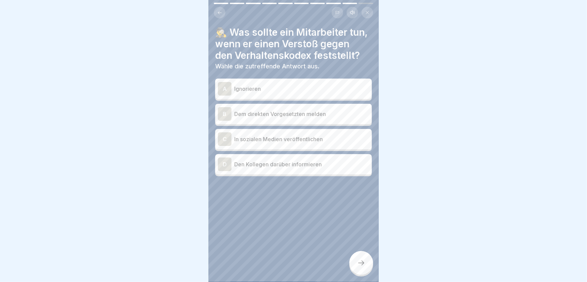
click at [290, 117] on p "Dem direkten Vorgesetzten melden" at bounding box center [301, 114] width 135 height 8
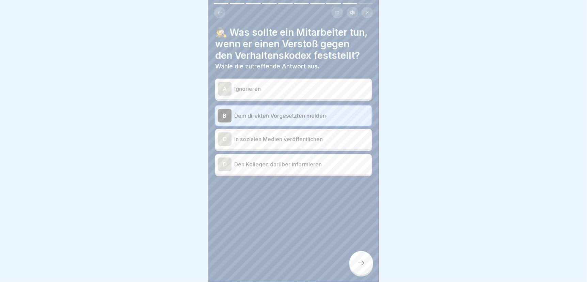
click at [358, 263] on icon at bounding box center [361, 263] width 8 height 8
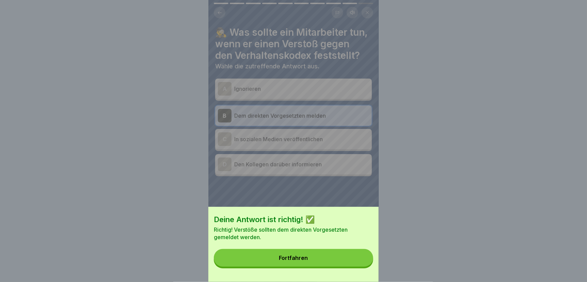
click at [358, 263] on button "Fortfahren" at bounding box center [293, 258] width 159 height 18
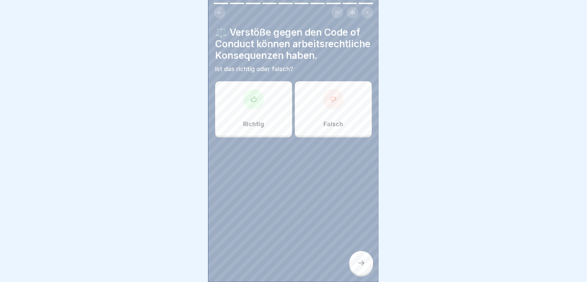
click at [268, 127] on div "Richtig" at bounding box center [253, 108] width 77 height 54
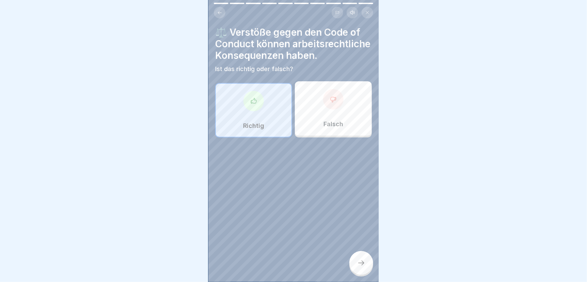
click at [366, 263] on div at bounding box center [361, 263] width 24 height 24
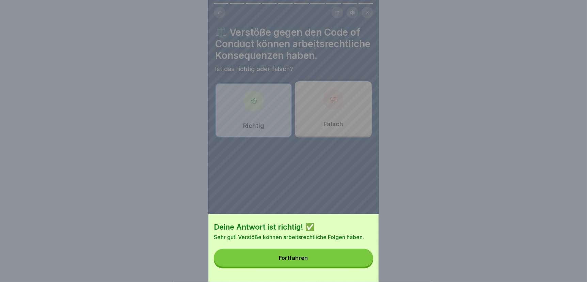
click at [365, 263] on button "Fortfahren" at bounding box center [293, 258] width 159 height 18
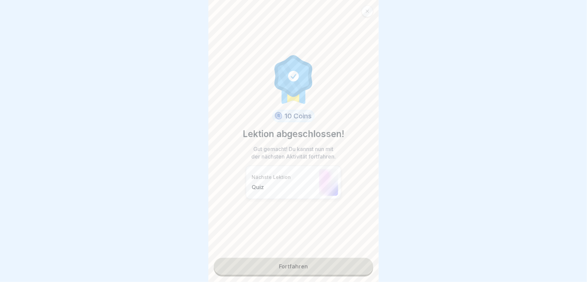
click at [300, 264] on link "Fortfahren" at bounding box center [293, 266] width 159 height 17
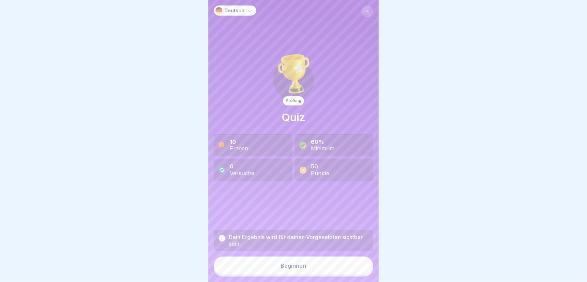
click at [299, 263] on div "Beginnen" at bounding box center [294, 266] width 26 height 6
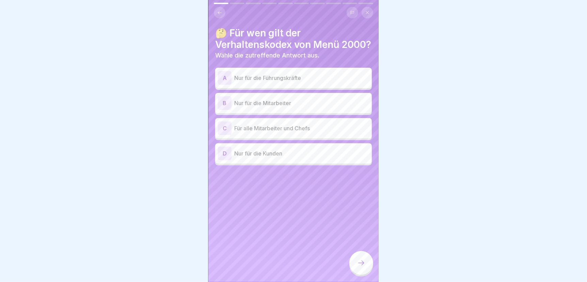
click at [296, 132] on p "Für alle Mitarbeiter und Chefs" at bounding box center [301, 128] width 135 height 8
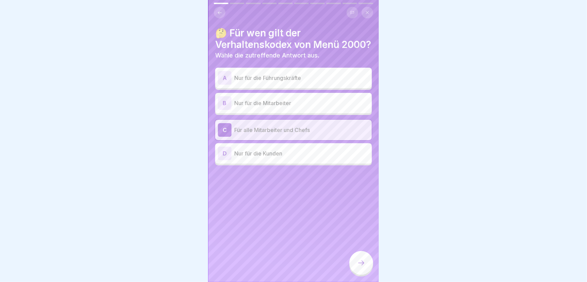
click at [364, 262] on icon at bounding box center [361, 263] width 8 height 8
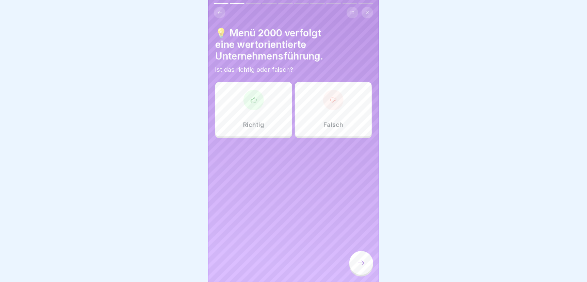
click at [257, 109] on div "Richtig" at bounding box center [253, 109] width 77 height 54
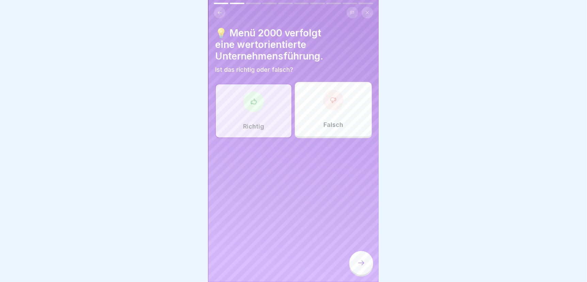
click at [365, 267] on icon at bounding box center [361, 263] width 8 height 8
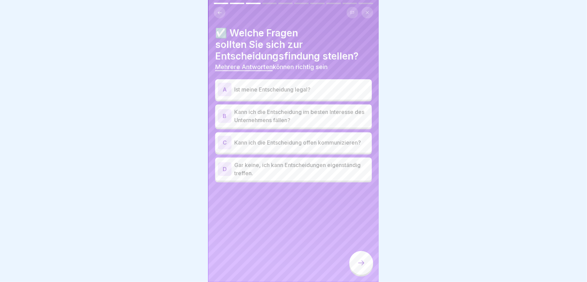
click at [302, 85] on p "Ist meine Entscheidung legal?" at bounding box center [301, 89] width 135 height 8
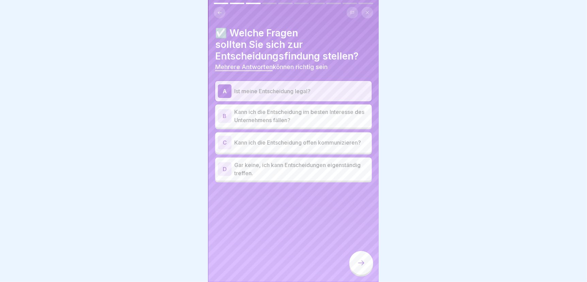
click at [298, 110] on p "Kann ich die Entscheidung im besten Interesse des Unternehmens fällen?" at bounding box center [301, 116] width 135 height 16
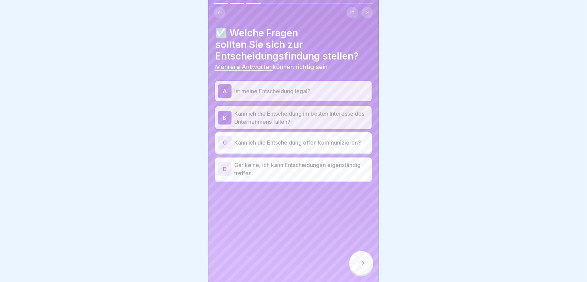
click at [369, 268] on div at bounding box center [361, 263] width 24 height 24
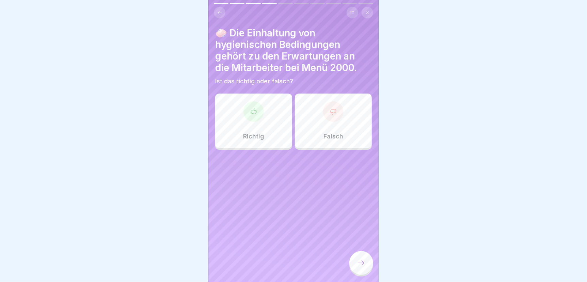
click at [239, 121] on div "Richtig" at bounding box center [253, 121] width 77 height 54
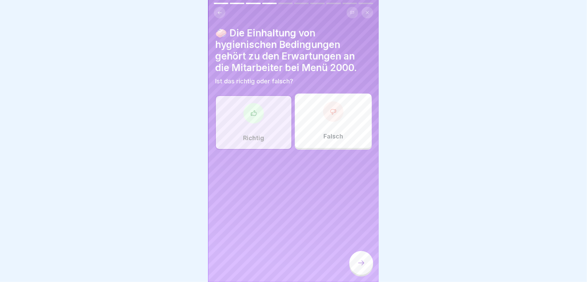
click at [358, 266] on icon at bounding box center [361, 263] width 8 height 8
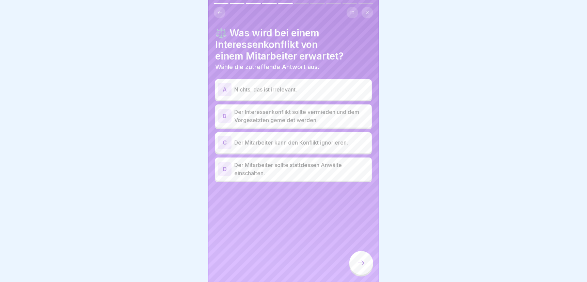
click at [279, 109] on p "Der Interessenkonflikt sollte vermieden und dem Vorgesetzten gemeldet werden." at bounding box center [301, 116] width 135 height 16
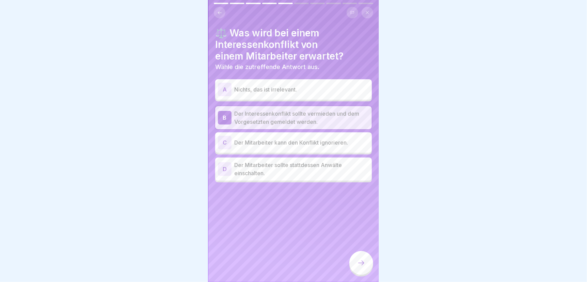
click at [357, 260] on icon at bounding box center [361, 263] width 8 height 8
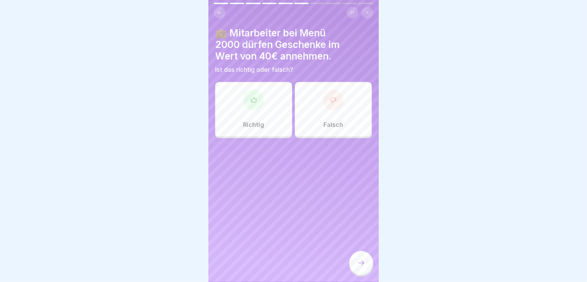
click at [329, 104] on div at bounding box center [333, 100] width 20 height 20
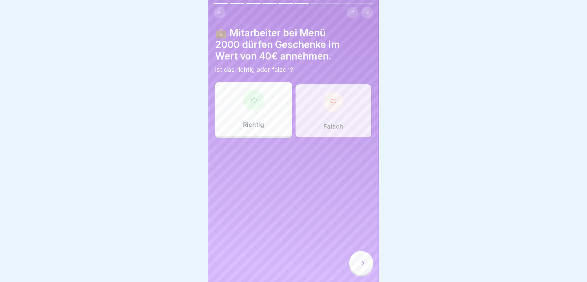
click at [359, 261] on icon at bounding box center [361, 263] width 8 height 8
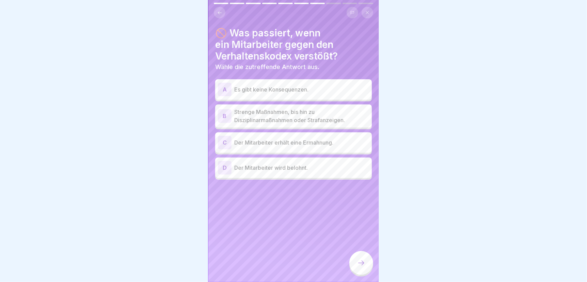
click at [304, 108] on p "Strenge Maßnahmen, bis hin zu Disziplinarmaßnahmen oder Strafanzeigen." at bounding box center [301, 116] width 135 height 16
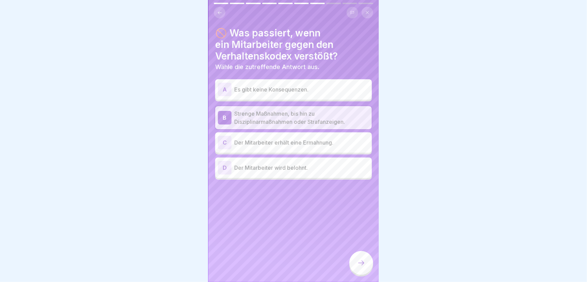
click at [363, 267] on icon at bounding box center [361, 263] width 8 height 8
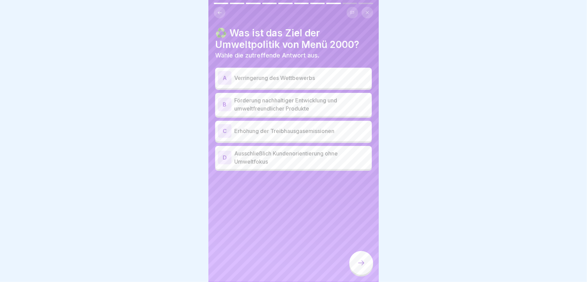
click at [279, 96] on p "Förderung nachhaltiger Entwicklung und umweltfreundlicher Produkte" at bounding box center [301, 104] width 135 height 16
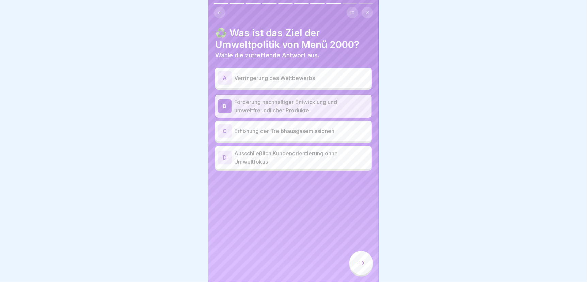
click at [360, 267] on div at bounding box center [361, 263] width 24 height 24
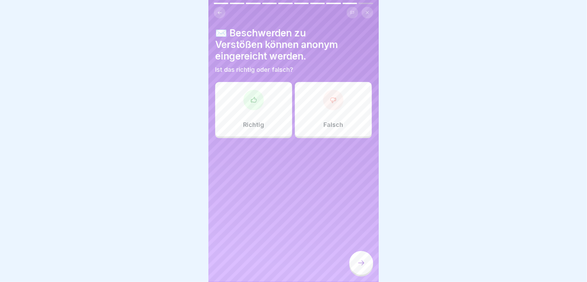
click at [245, 121] on p "Richtig" at bounding box center [253, 124] width 21 height 7
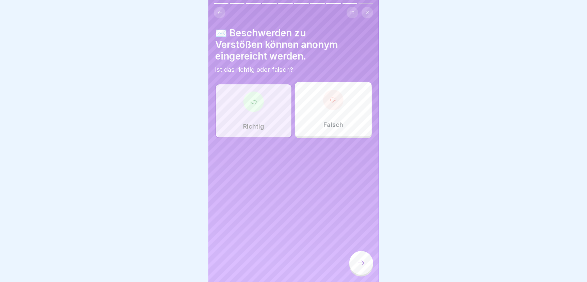
click at [362, 263] on icon at bounding box center [361, 263] width 8 height 8
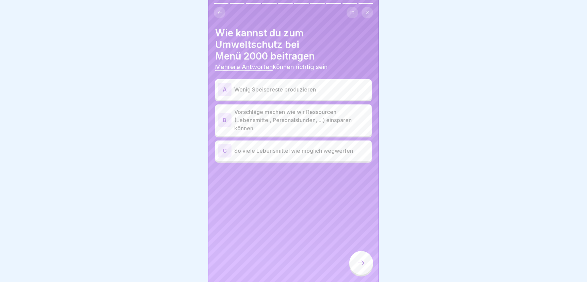
click at [257, 85] on p "Wenig Speisereste produzieren" at bounding box center [301, 89] width 135 height 8
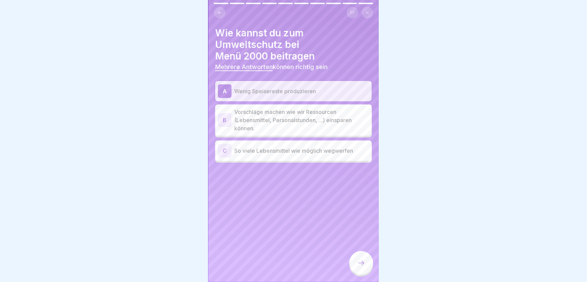
click at [278, 113] on p "Vorschläge machen wie wir Ressourcen (Lebensmittel, Personalstunden, ...) einsp…" at bounding box center [301, 120] width 135 height 25
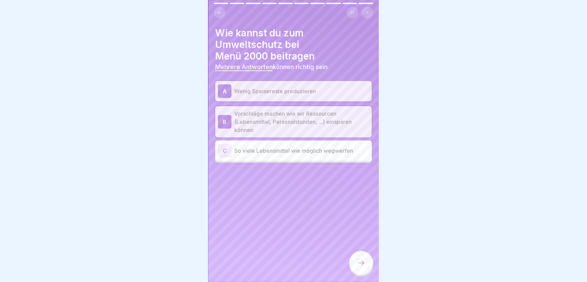
click at [357, 262] on div at bounding box center [361, 263] width 24 height 24
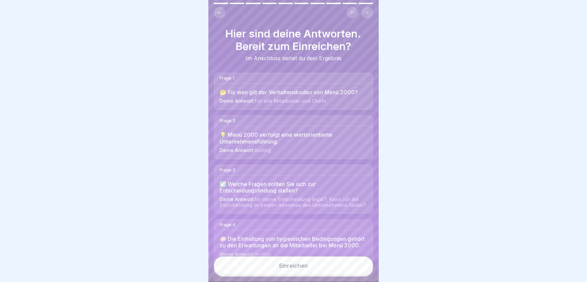
click at [355, 266] on button "Einreichen" at bounding box center [293, 266] width 159 height 18
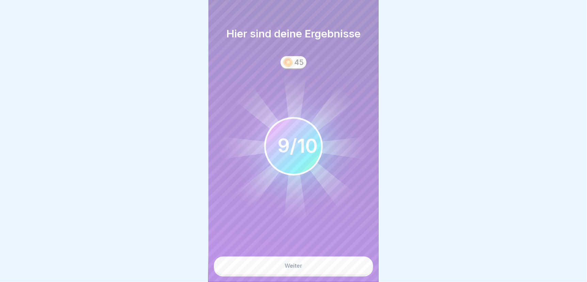
click at [340, 265] on button "Weiter" at bounding box center [293, 266] width 159 height 18
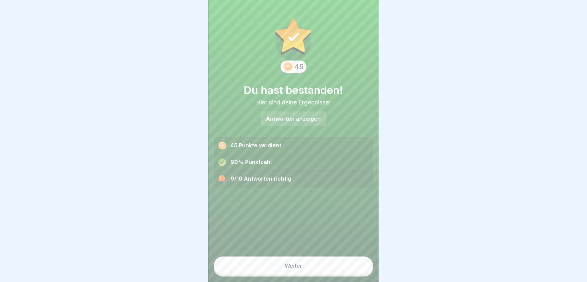
click at [309, 272] on button "Weiter" at bounding box center [293, 266] width 159 height 18
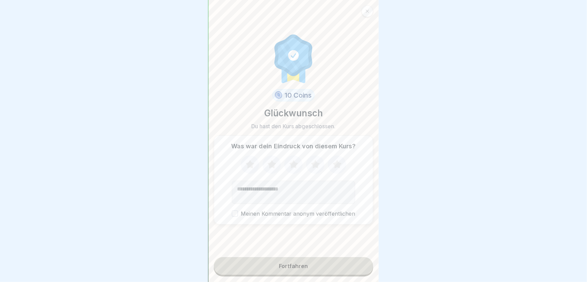
click at [312, 161] on icon at bounding box center [315, 164] width 9 height 9
click at [289, 264] on div "Fortfahren" at bounding box center [293, 266] width 29 height 6
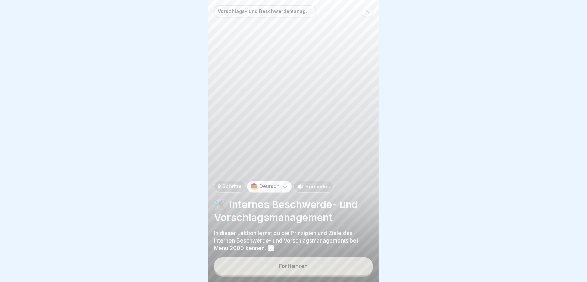
click at [283, 265] on div "Fortfahren" at bounding box center [293, 266] width 29 height 6
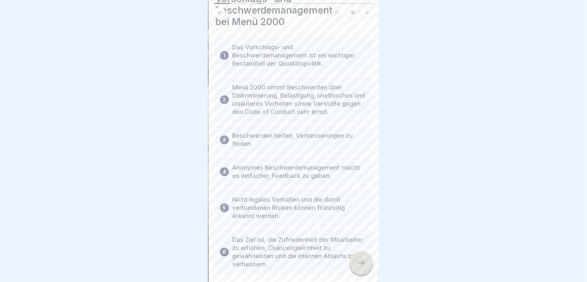
scroll to position [67, 0]
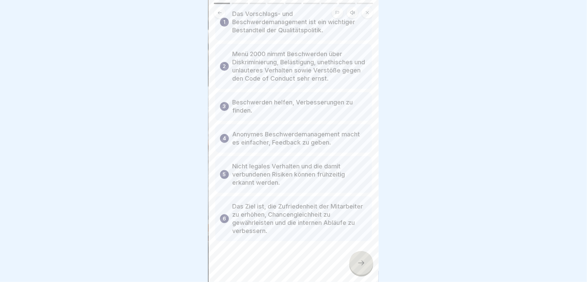
click at [362, 261] on icon at bounding box center [361, 263] width 8 height 8
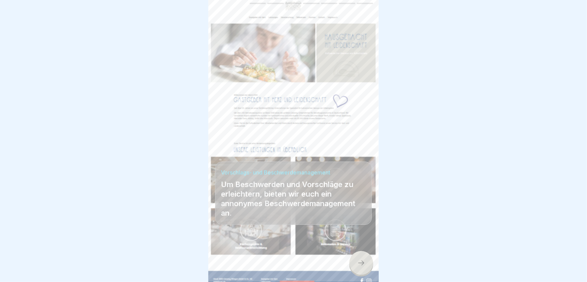
click at [356, 269] on div at bounding box center [361, 263] width 24 height 24
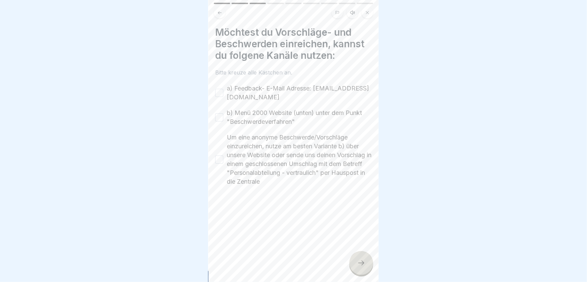
click at [219, 89] on button "a) Feedback- E-Mail Adresse: [EMAIL_ADDRESS][DOMAIN_NAME]" at bounding box center [219, 93] width 8 height 8
click at [218, 113] on button "b) Menü 2000 Website (unten) unter dem Punkt "Beschwerdeverfahren"" at bounding box center [219, 117] width 8 height 8
click at [217, 156] on button "Um eine anonyme Beschwerde/Vorschläge einzureichen, nutze am besten Variante b)…" at bounding box center [219, 160] width 8 height 8
click at [360, 260] on icon at bounding box center [361, 263] width 8 height 8
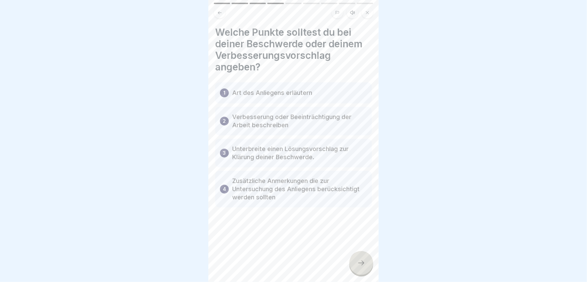
click at [358, 261] on icon at bounding box center [361, 263] width 8 height 8
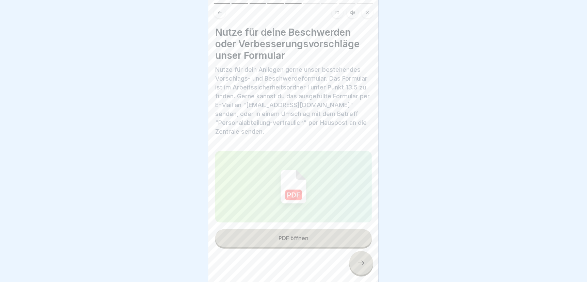
click at [310, 234] on button "PDF öffnen" at bounding box center [293, 239] width 157 height 18
click at [358, 265] on icon at bounding box center [361, 263] width 8 height 8
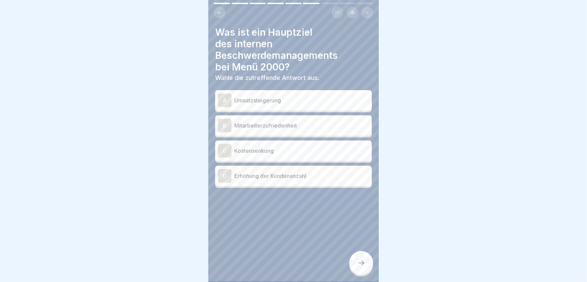
click at [302, 122] on p "Mitarbeiterzufriedenheit" at bounding box center [301, 126] width 135 height 8
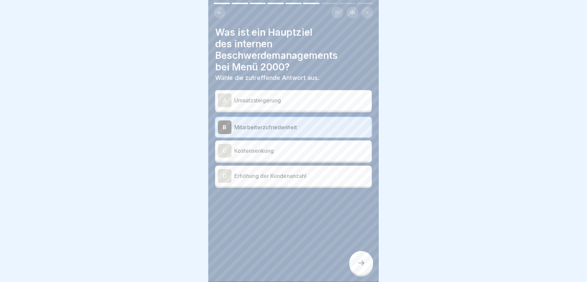
click at [360, 270] on div at bounding box center [361, 263] width 24 height 24
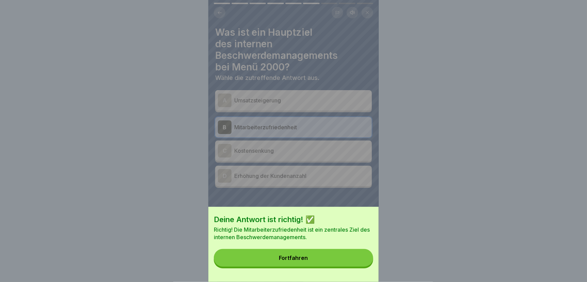
click at [350, 267] on button "Fortfahren" at bounding box center [293, 258] width 159 height 18
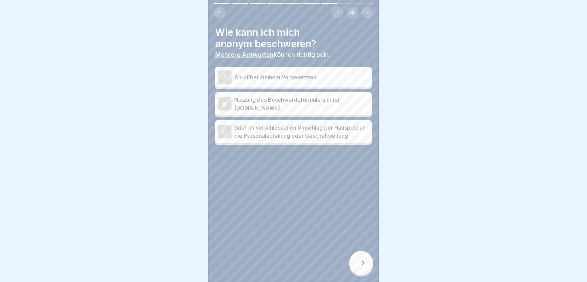
click at [291, 96] on p "Nutzung des Beschwerdeformulars unter [DOMAIN_NAME]" at bounding box center [301, 104] width 135 height 16
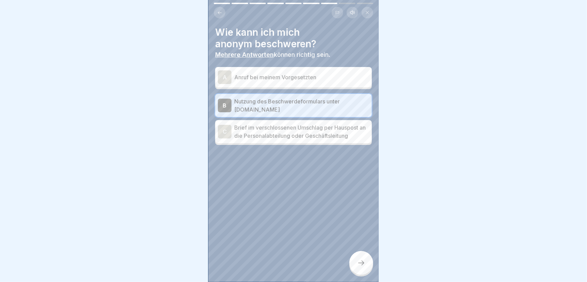
click at [285, 132] on p "Brief im verschlossenen Umschlag per Hauspost an die Personalabteilung oder Ges…" at bounding box center [301, 132] width 135 height 16
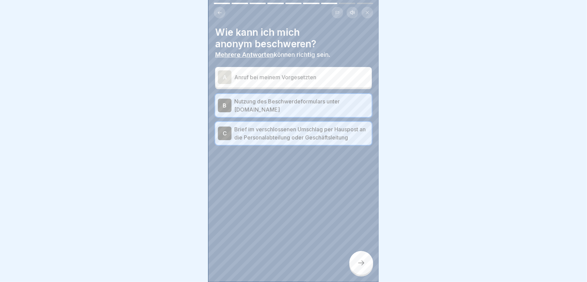
click at [362, 265] on icon at bounding box center [361, 263] width 8 height 8
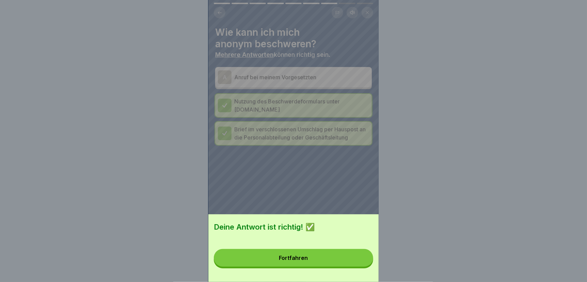
click at [355, 265] on button "Fortfahren" at bounding box center [293, 258] width 159 height 18
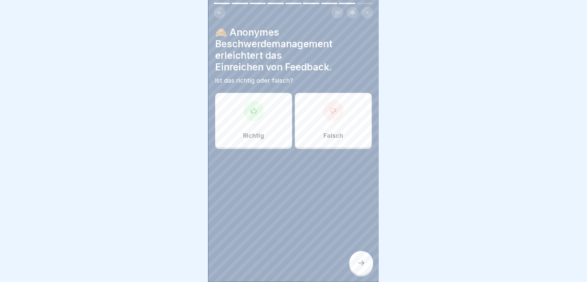
click at [249, 120] on div "Richtig" at bounding box center [253, 120] width 77 height 54
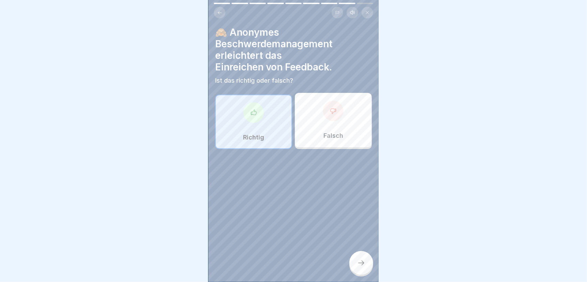
click at [357, 268] on div at bounding box center [361, 263] width 24 height 24
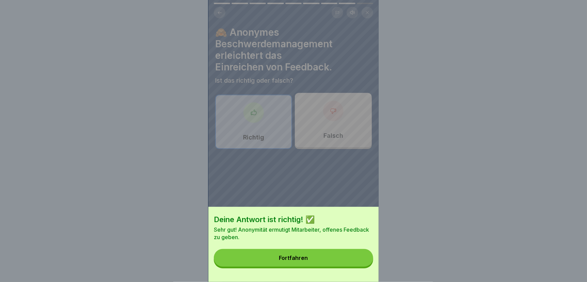
click at [357, 267] on button "Fortfahren" at bounding box center [293, 258] width 159 height 18
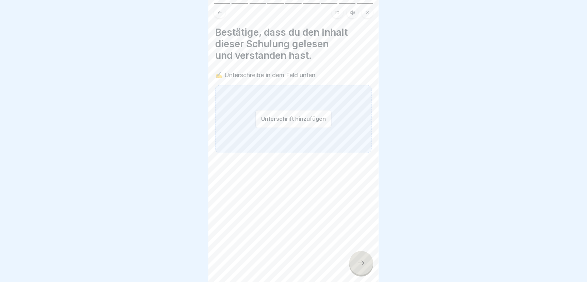
click at [290, 118] on button "Unterschrift hinzufügen" at bounding box center [293, 119] width 76 height 18
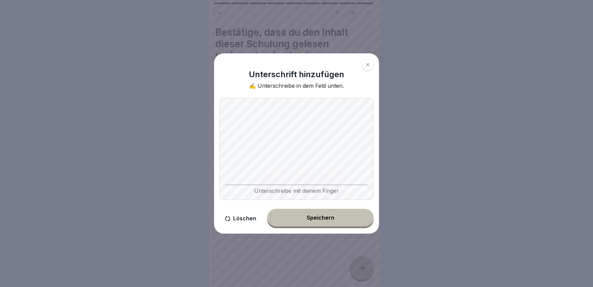
click at [317, 219] on div "Speichern" at bounding box center [321, 218] width 28 height 6
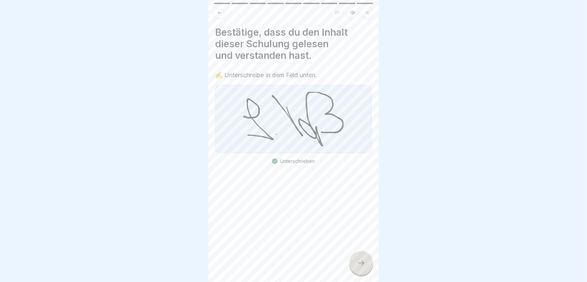
click at [359, 267] on icon at bounding box center [361, 263] width 8 height 8
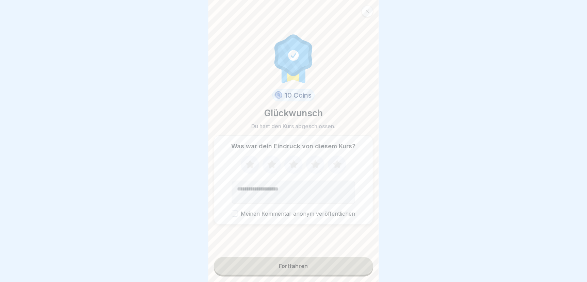
click at [314, 165] on icon at bounding box center [315, 164] width 9 height 9
click at [300, 269] on div "Fortfahren" at bounding box center [293, 266] width 29 height 6
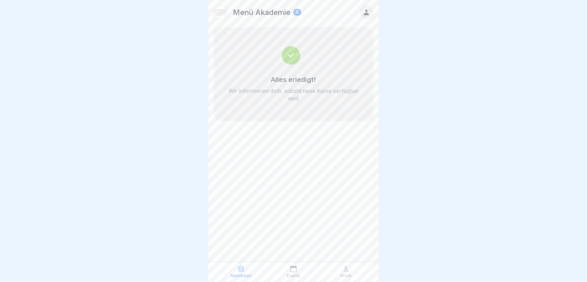
click at [297, 199] on div "Menü Akademie 0 Alles erledigt! Wir informieren dich, sobald neue Kurse verfügb…" at bounding box center [293, 141] width 170 height 282
click at [425, 189] on div at bounding box center [293, 141] width 587 height 282
click at [364, 11] on icon at bounding box center [366, 12] width 7 height 7
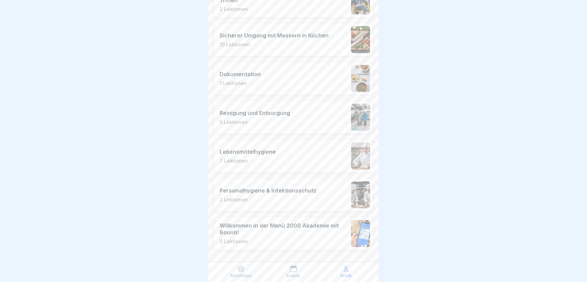
scroll to position [576, 0]
click at [240, 267] on icon at bounding box center [241, 269] width 7 height 7
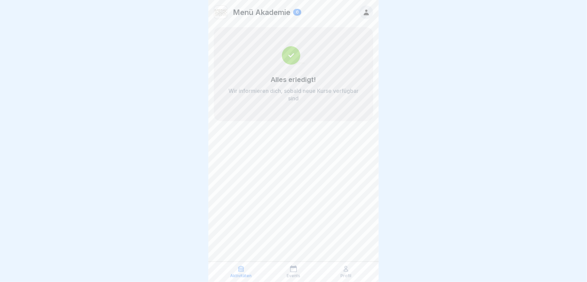
click at [291, 276] on p "Events" at bounding box center [294, 276] width 14 height 5
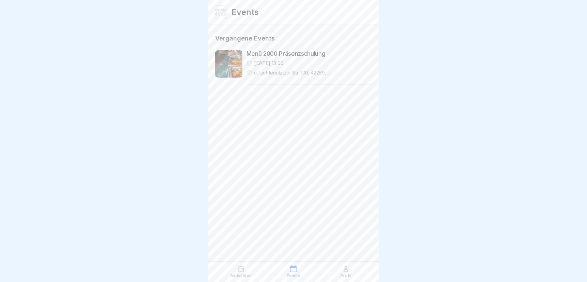
click at [344, 274] on p "Profil" at bounding box center [346, 276] width 11 height 5
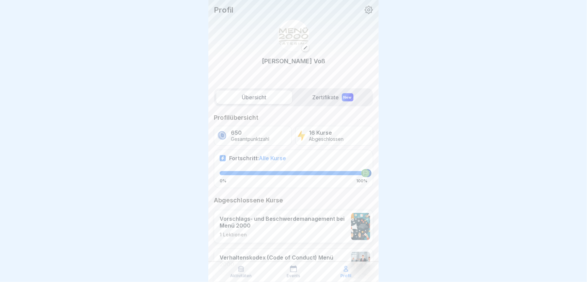
click at [324, 97] on label "Zertifikate New" at bounding box center [333, 98] width 76 height 14
